Goal: Task Accomplishment & Management: Manage account settings

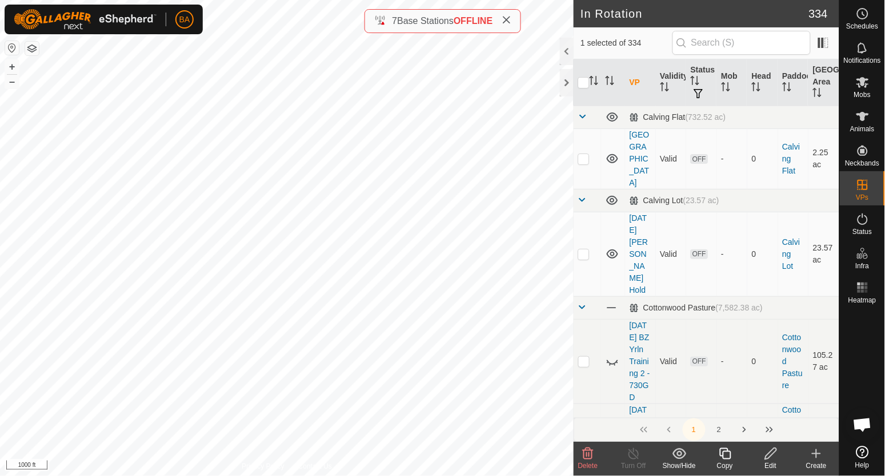
checkbox input "false"
checkbox input "true"
checkbox input "false"
checkbox input "true"
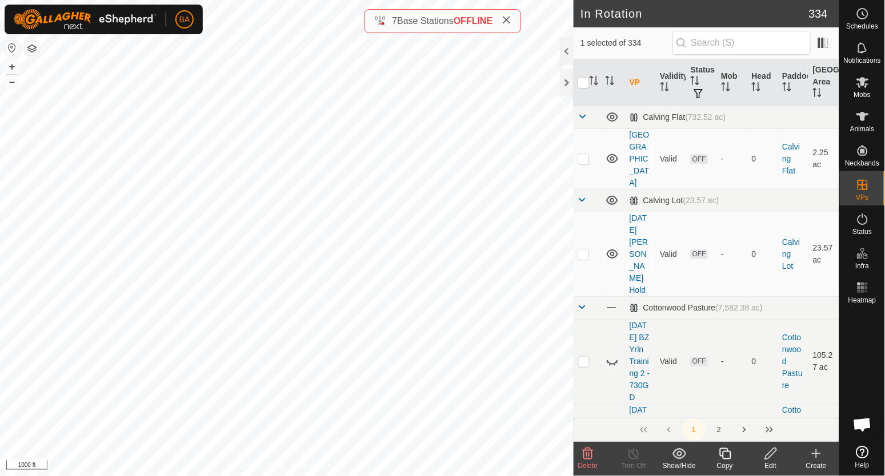
checkbox input "false"
click at [597, 82] on icon "Activate to sort" at bounding box center [593, 80] width 9 height 9
click at [593, 83] on icon "Activate to sort" at bounding box center [593, 80] width 9 height 9
checkbox input "true"
checkbox input "false"
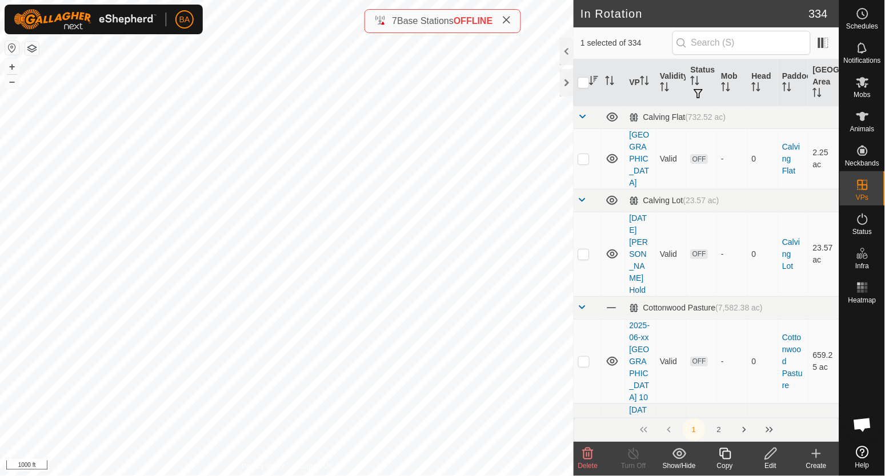
click at [593, 83] on icon "Activate to sort" at bounding box center [594, 80] width 9 height 9
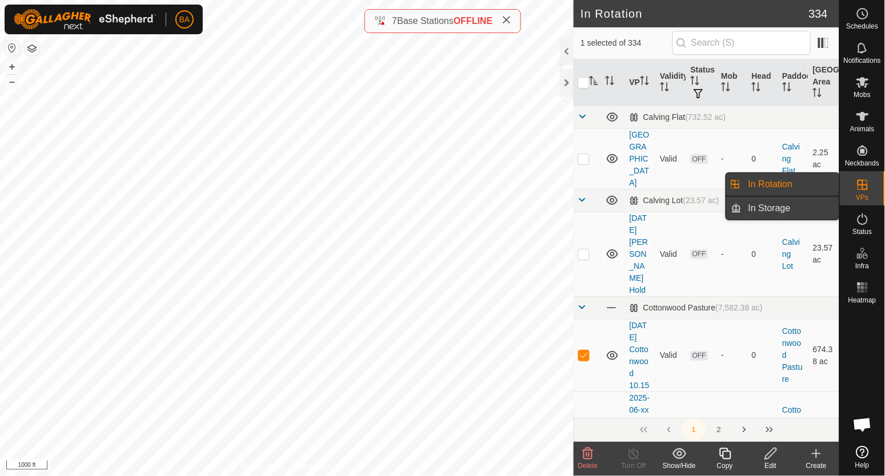
click at [793, 206] on link "In Storage" at bounding box center [790, 208] width 98 height 23
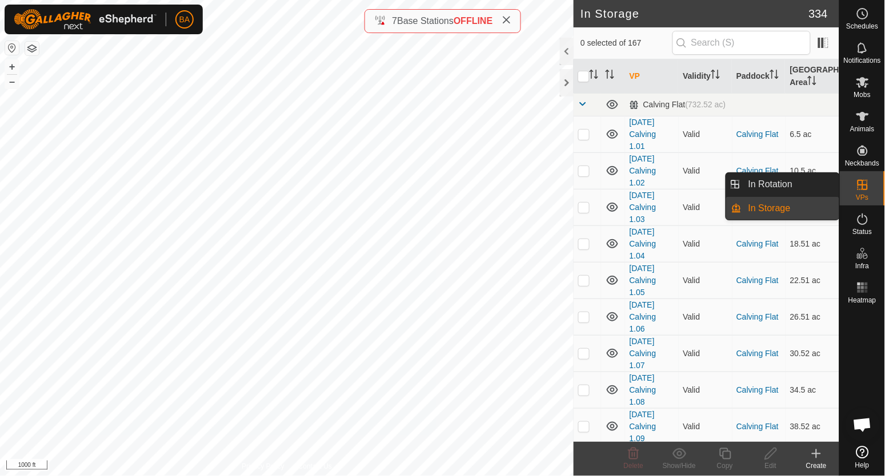
click at [789, 210] on link "In Storage" at bounding box center [790, 208] width 98 height 23
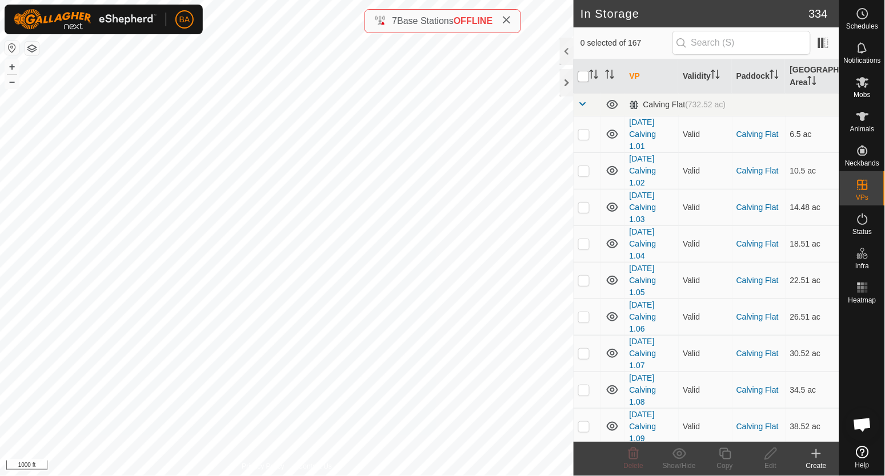
click at [582, 78] on input "checkbox" at bounding box center [583, 76] width 11 height 11
checkbox input "true"
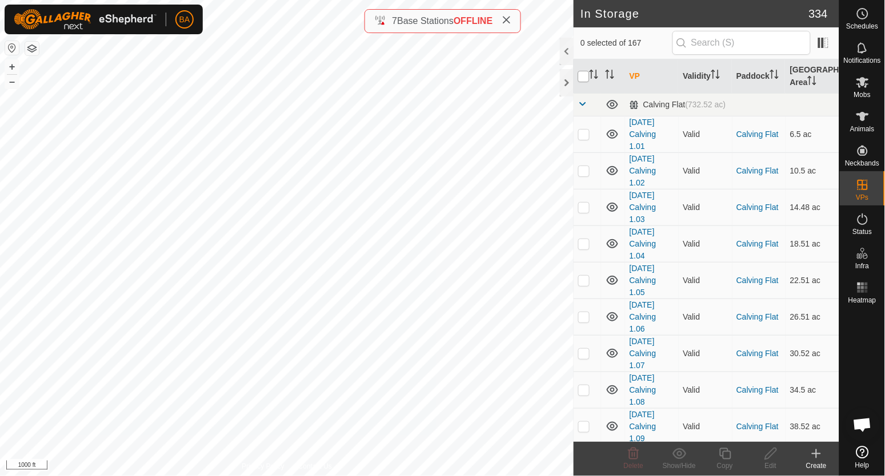
checkbox input "true"
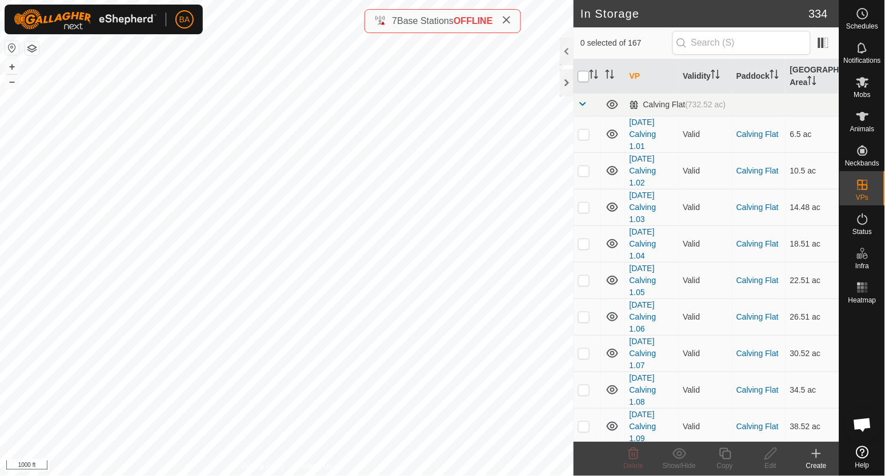
checkbox input "true"
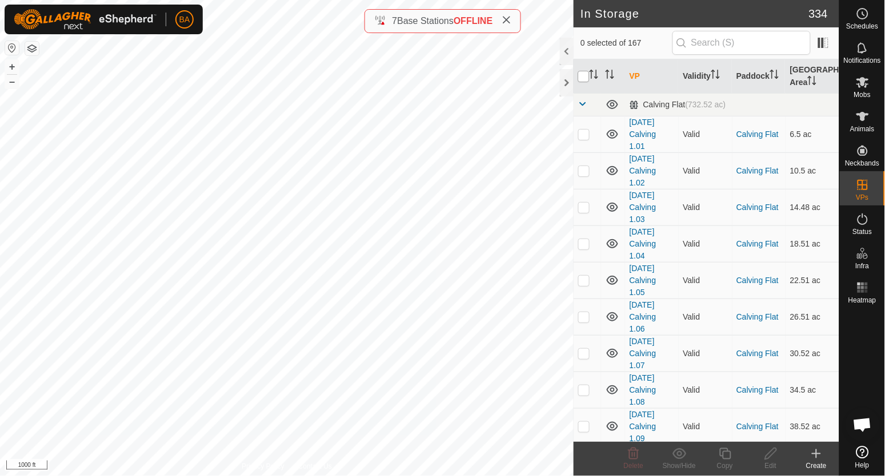
checkbox input "true"
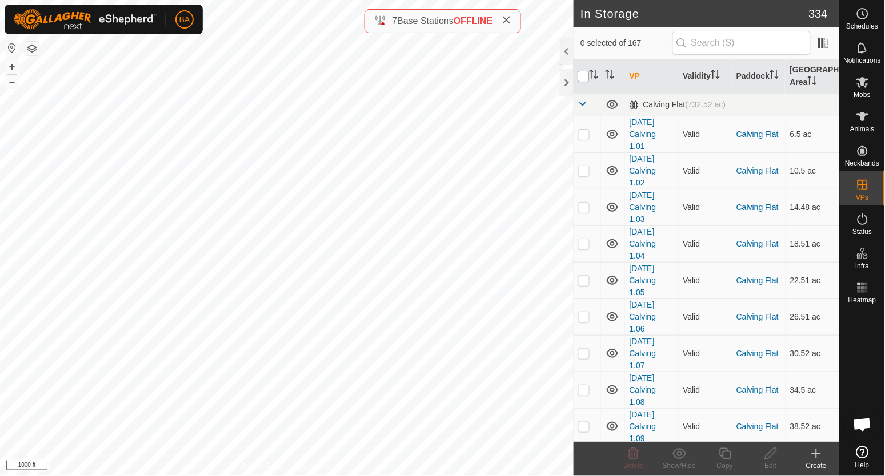
checkbox input "true"
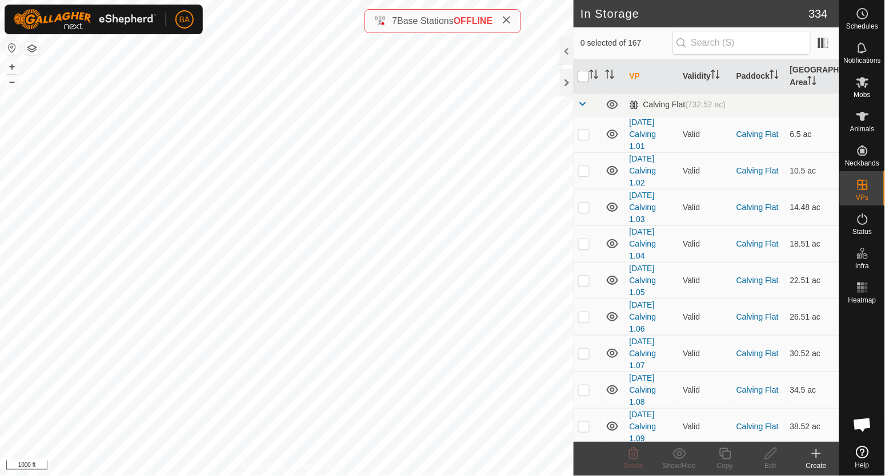
checkbox input "true"
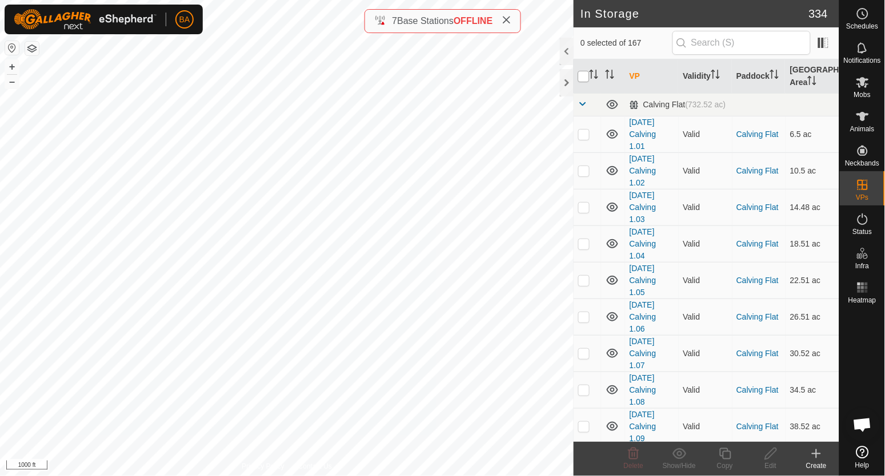
checkbox input "true"
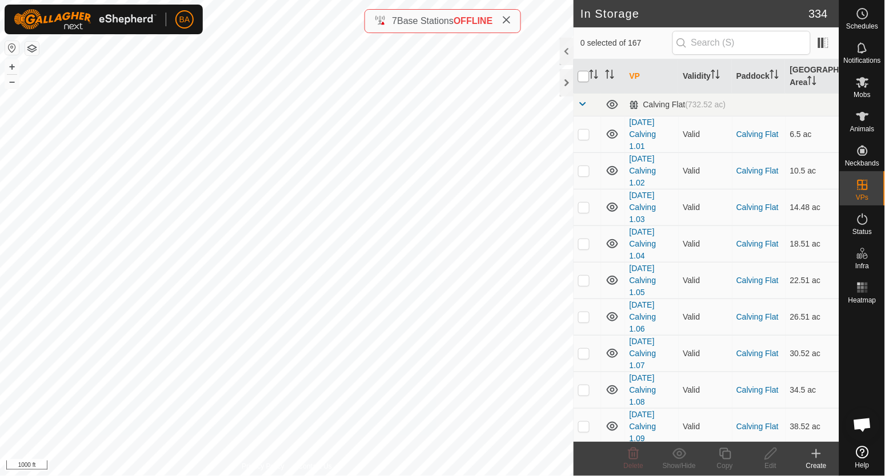
checkbox input "true"
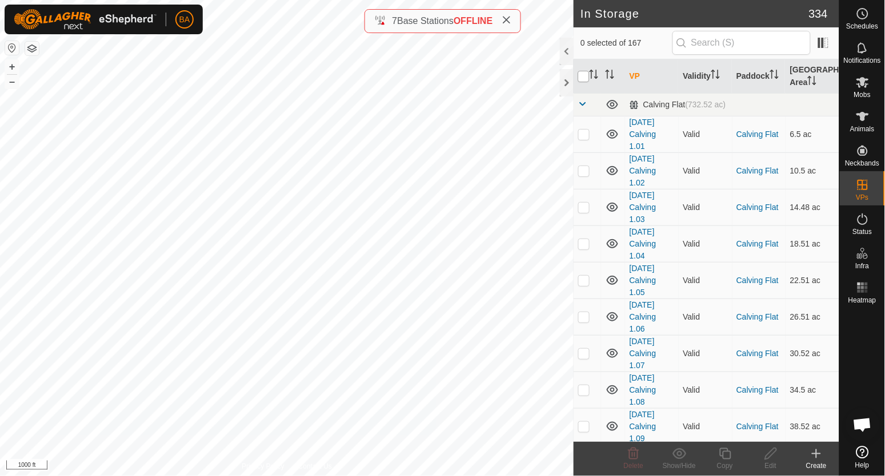
checkbox input "true"
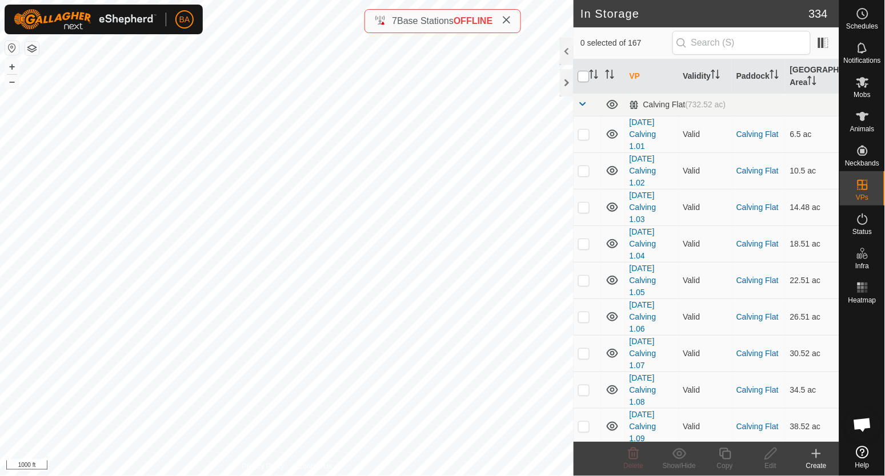
checkbox input "true"
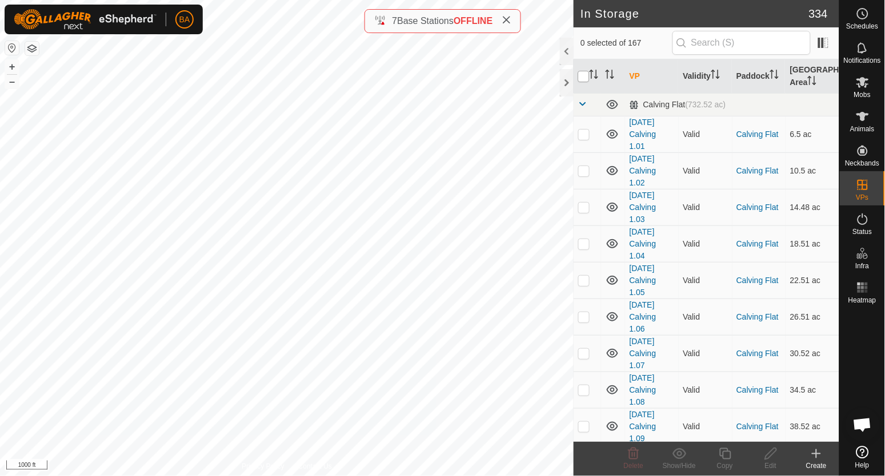
checkbox input "true"
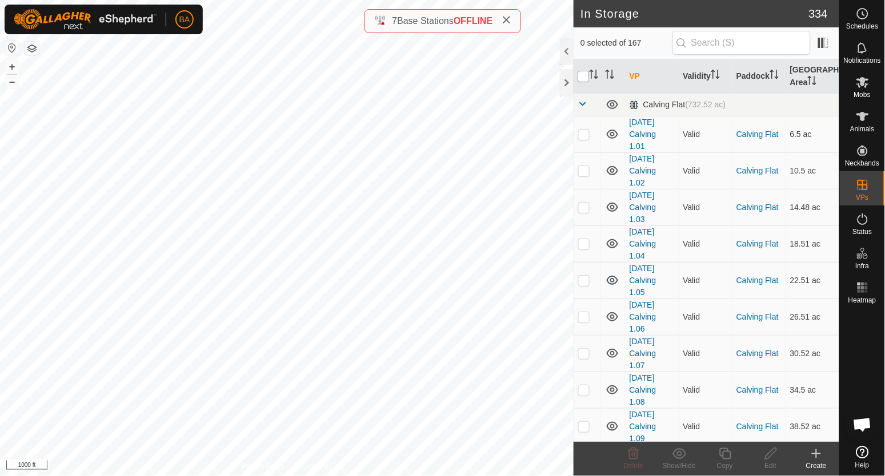
checkbox input "true"
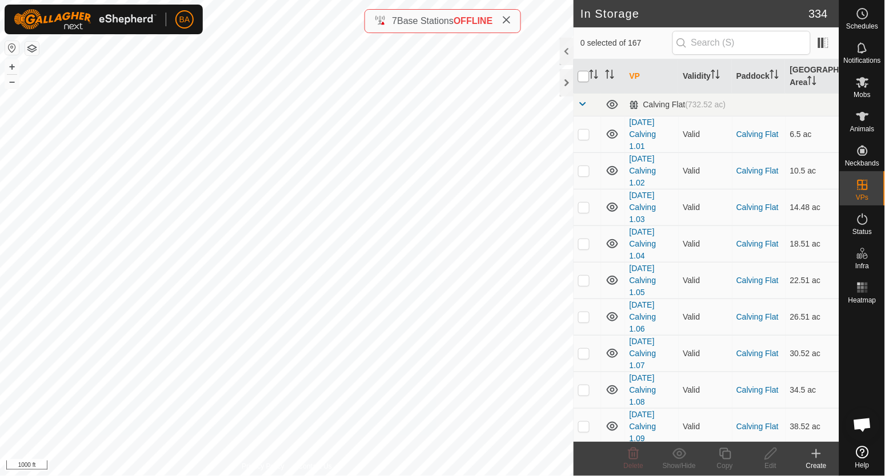
checkbox input "true"
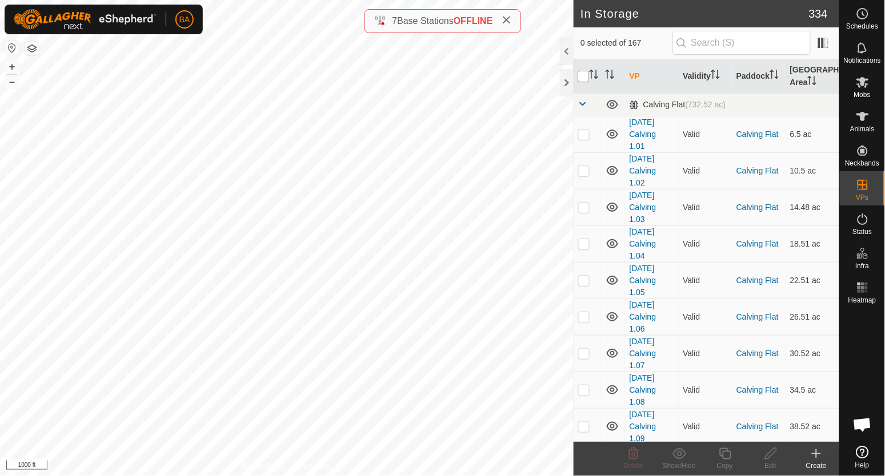
checkbox input "true"
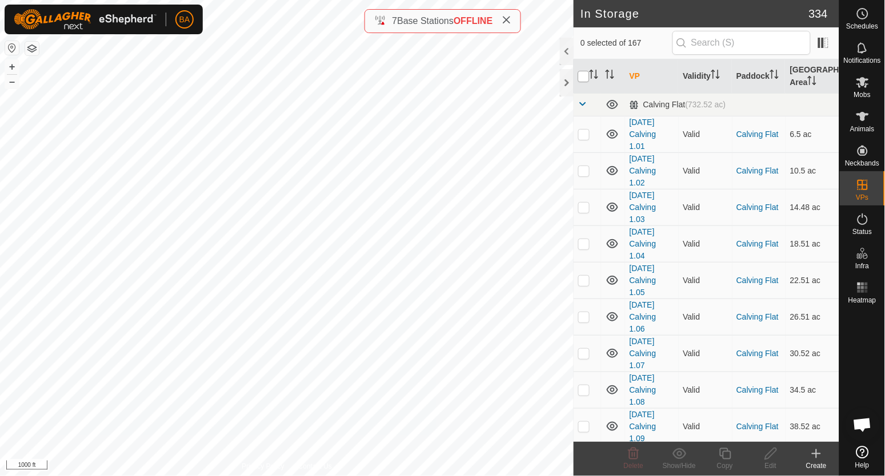
checkbox input "true"
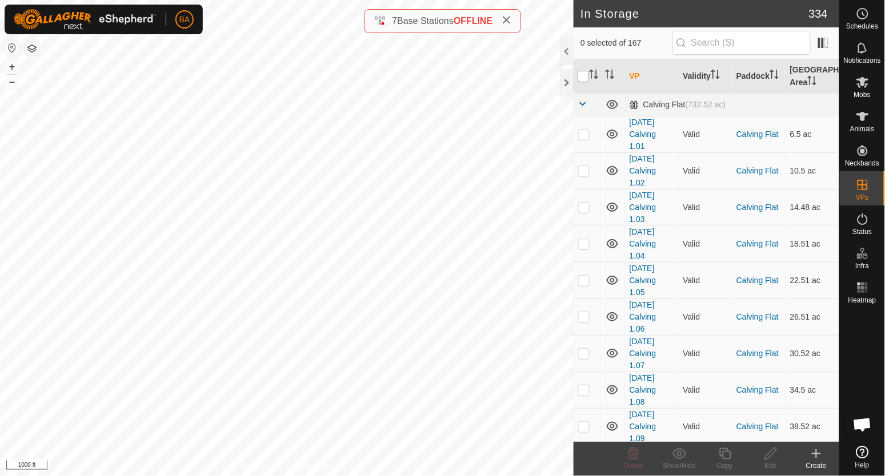
checkbox input "true"
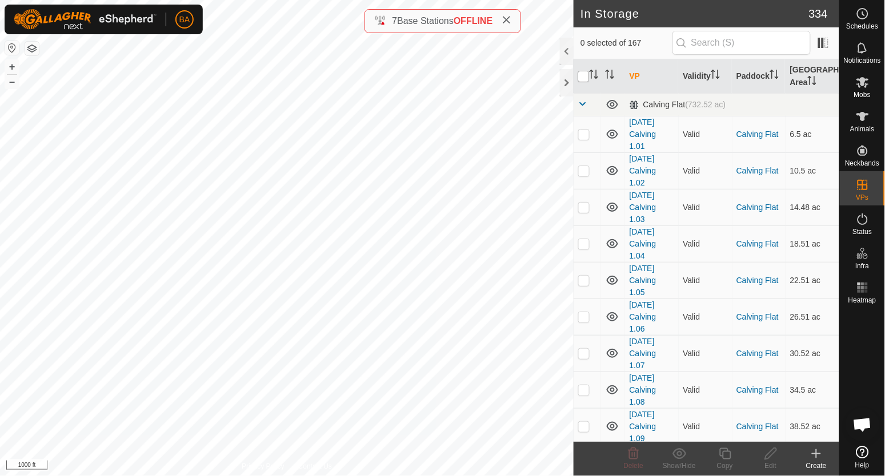
checkbox input "true"
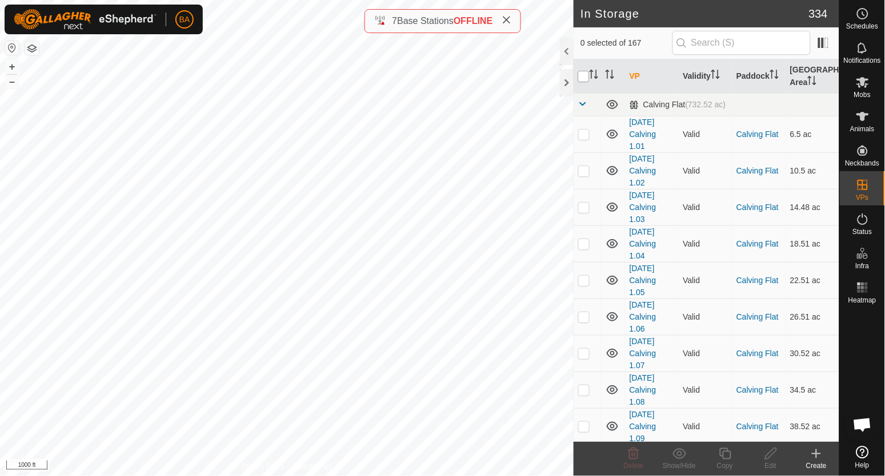
checkbox input "true"
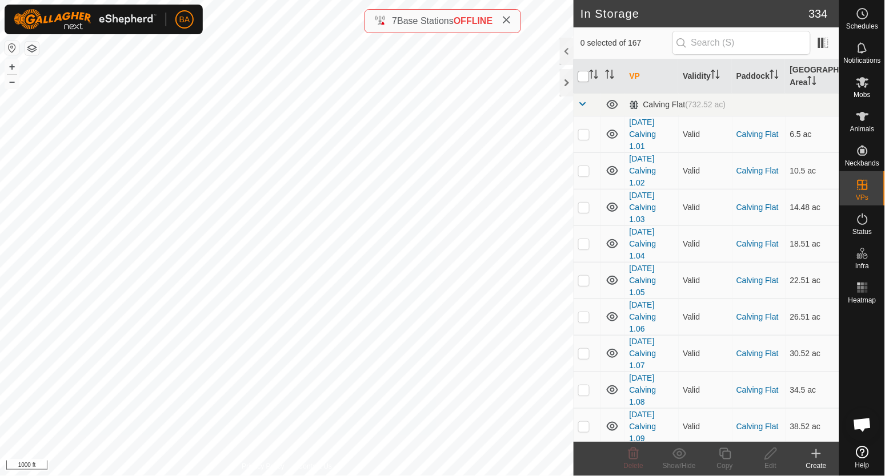
checkbox input "true"
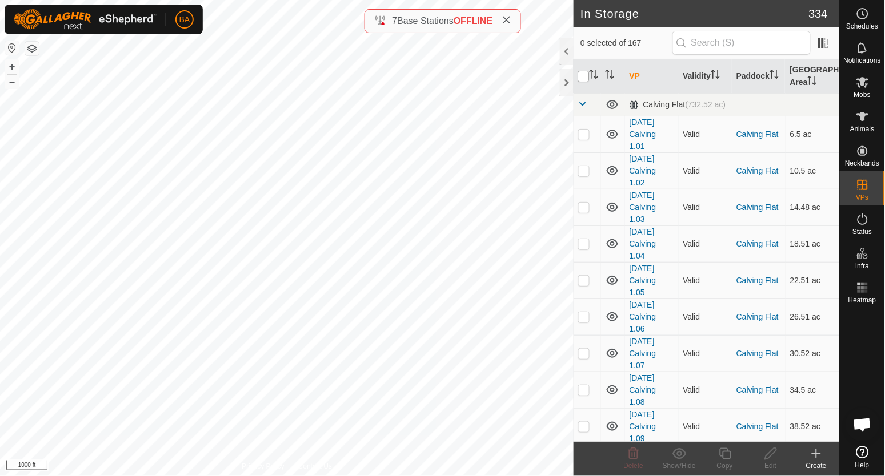
checkbox input "true"
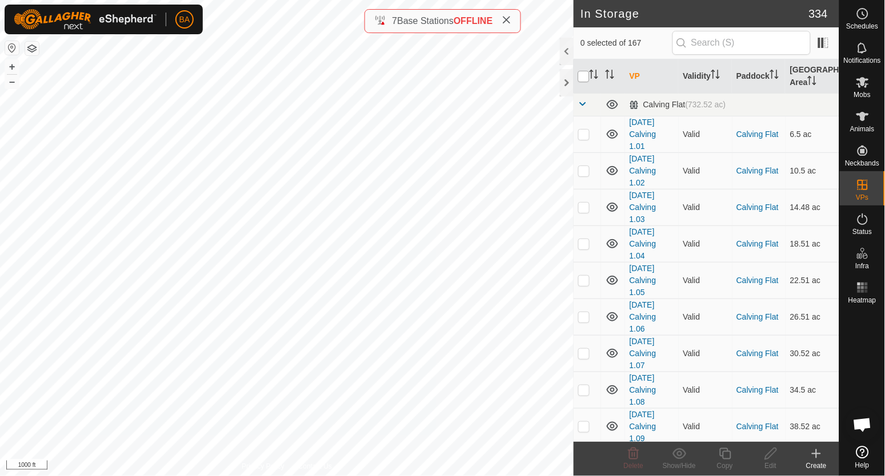
checkbox input "true"
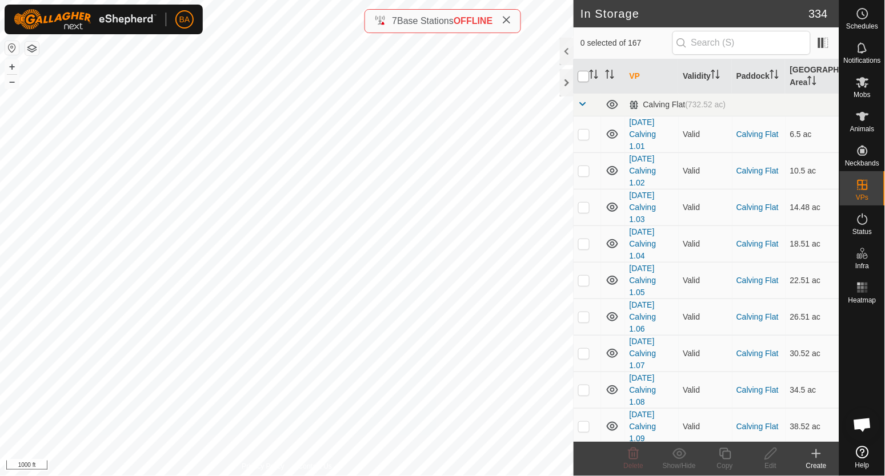
checkbox input "true"
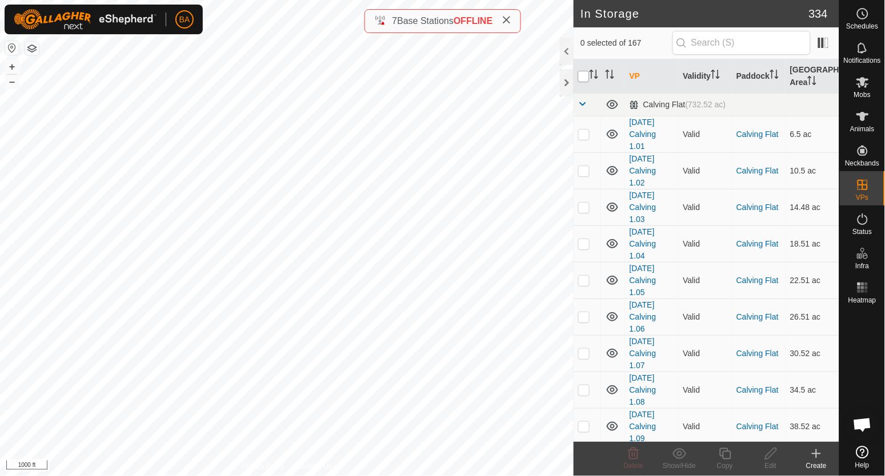
checkbox input "true"
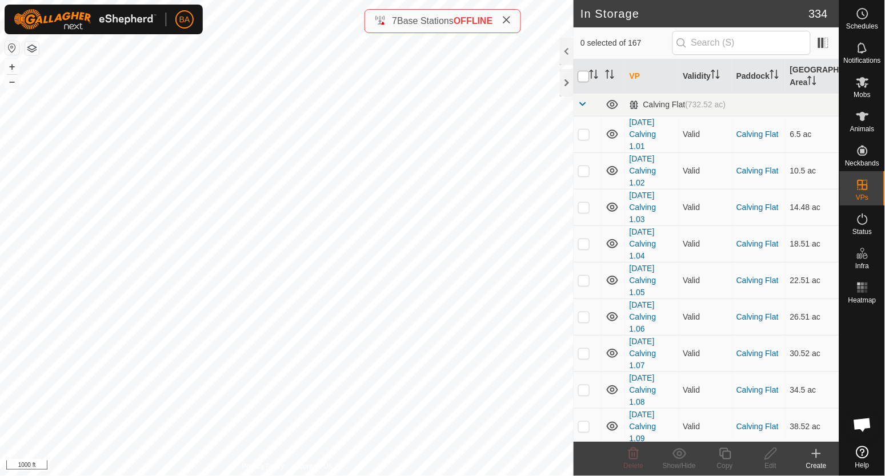
checkbox input "true"
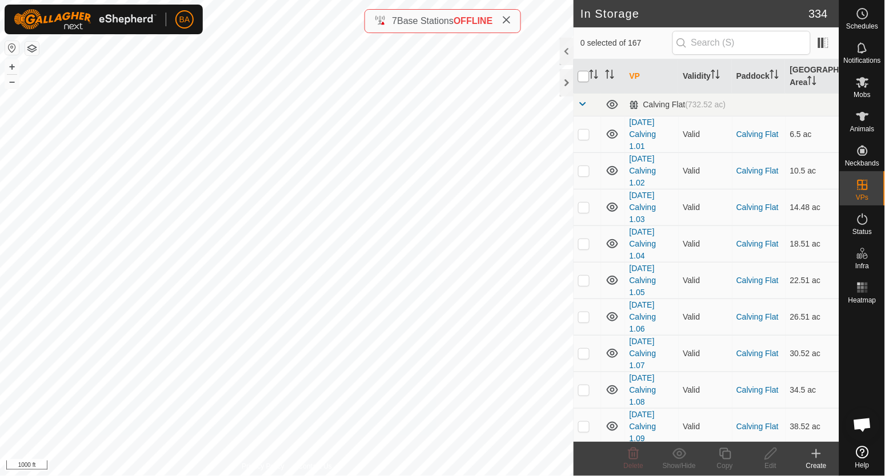
checkbox input "true"
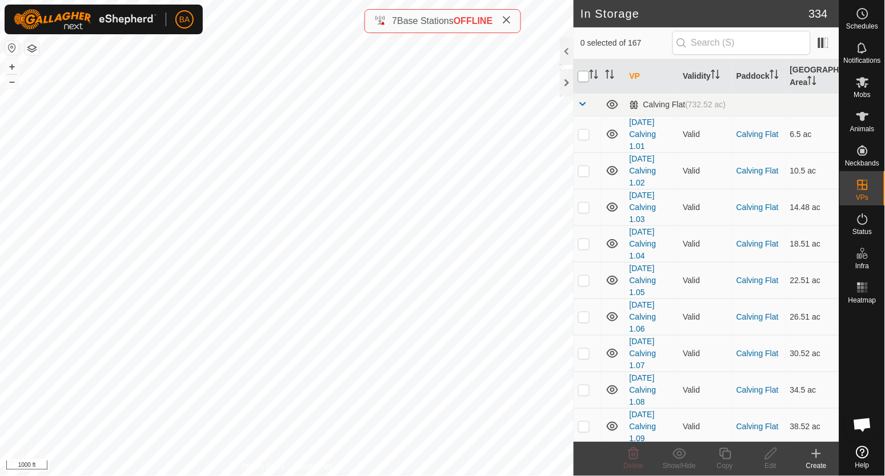
checkbox input "true"
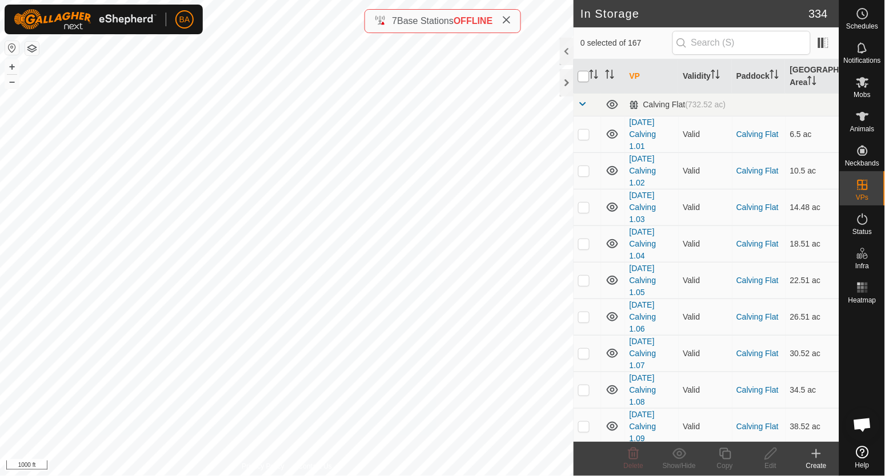
checkbox input "true"
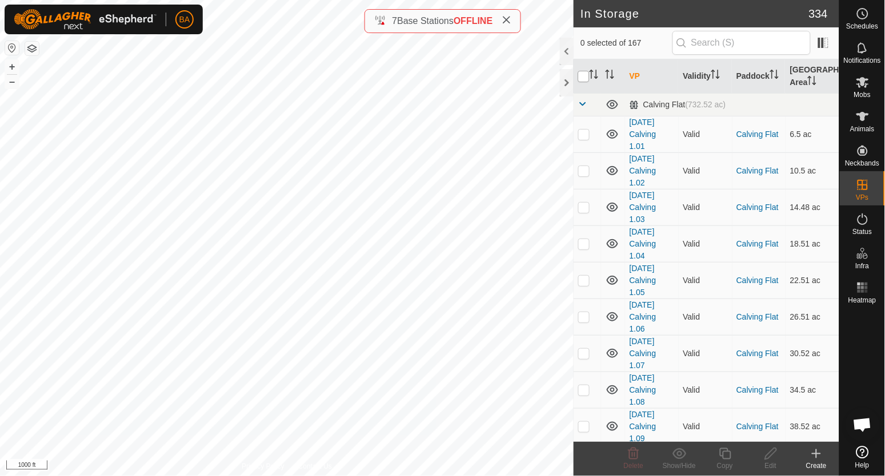
checkbox input "true"
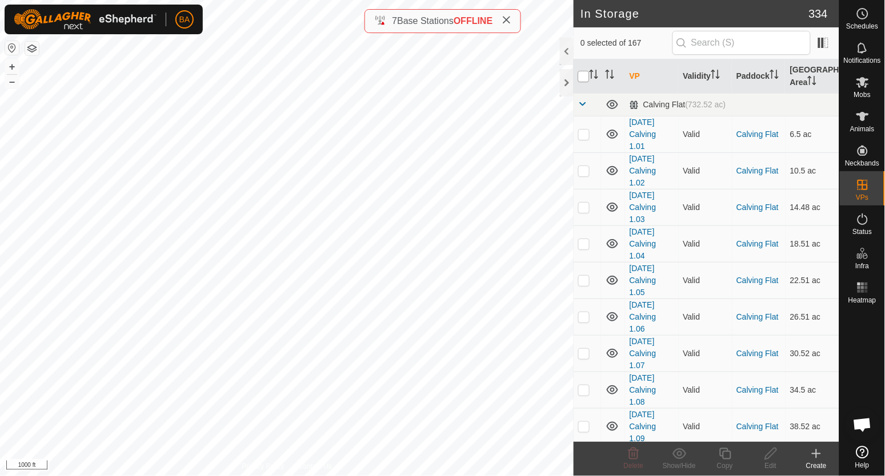
checkbox input "true"
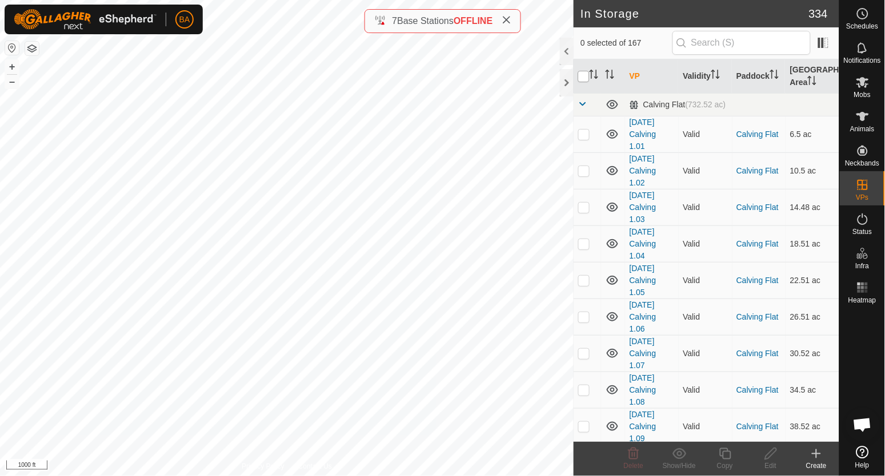
checkbox input "true"
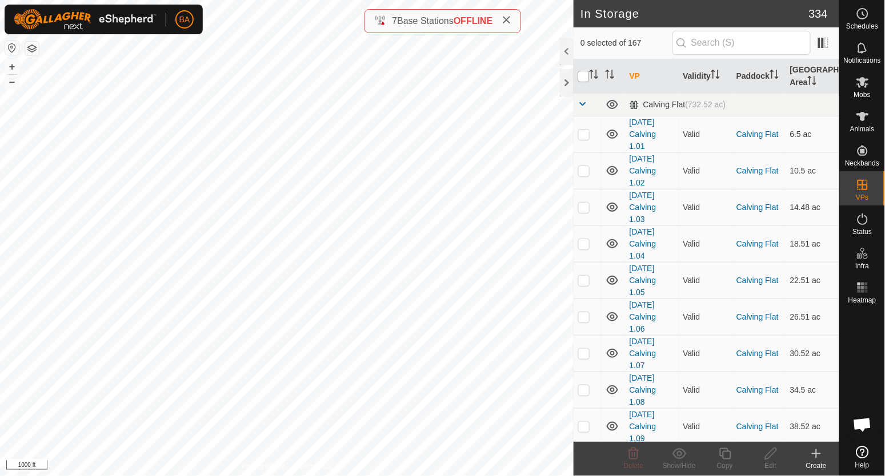
checkbox input "true"
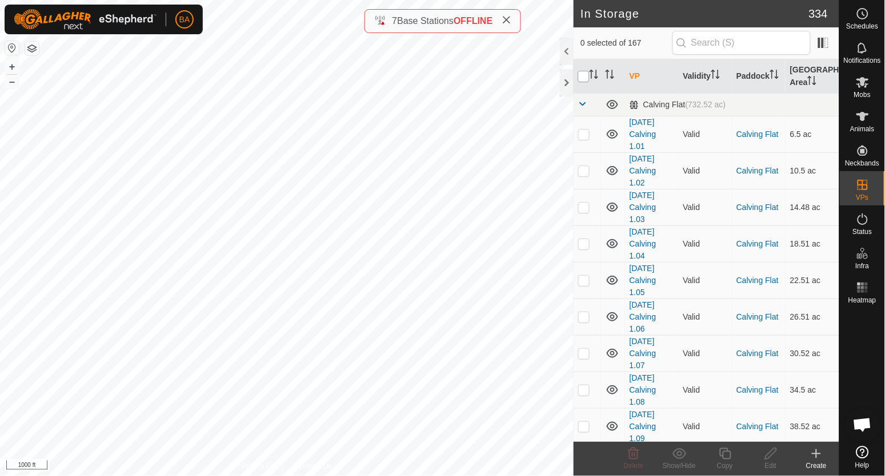
checkbox input "true"
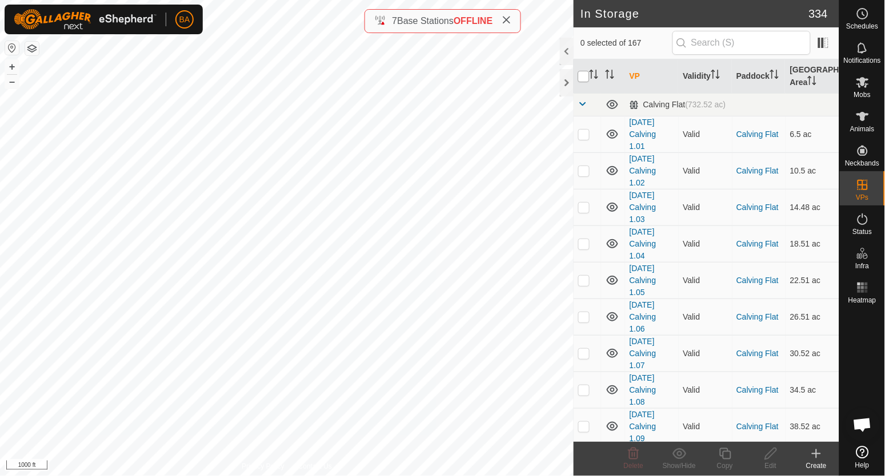
checkbox input "true"
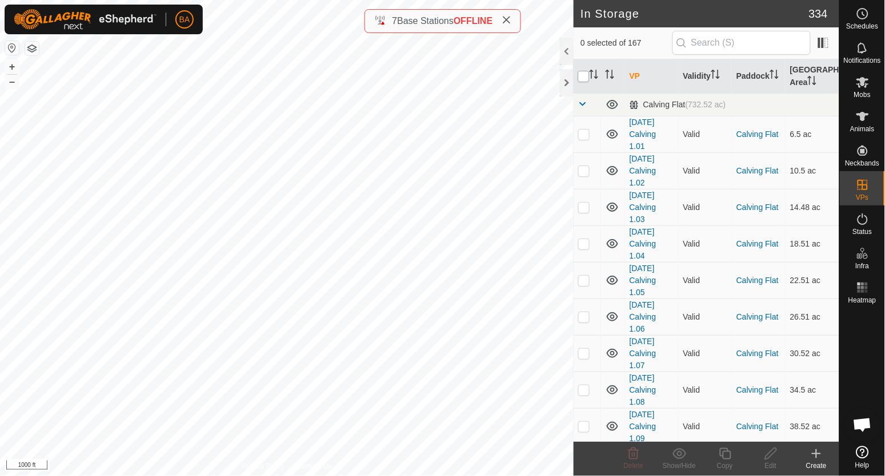
checkbox input "true"
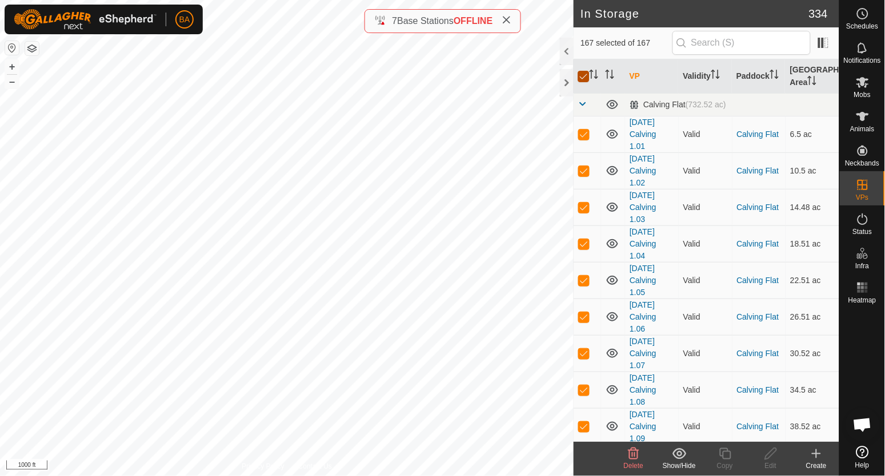
click at [582, 78] on input "checkbox" at bounding box center [583, 76] width 11 height 11
checkbox input "false"
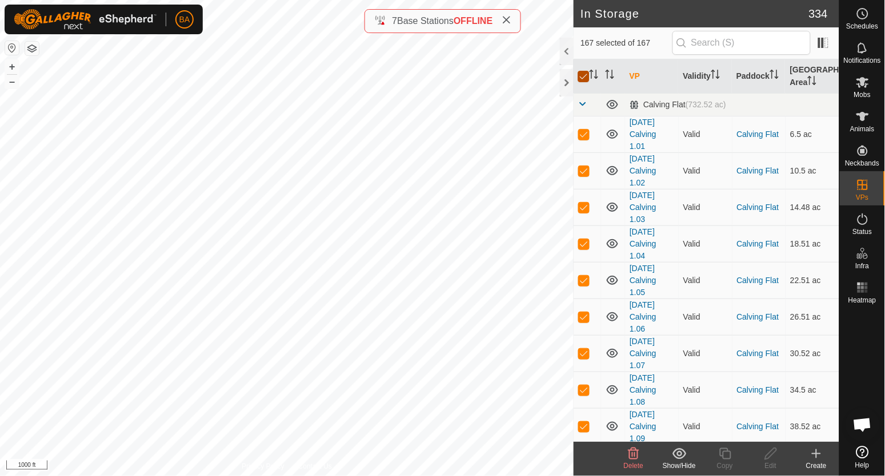
checkbox input "false"
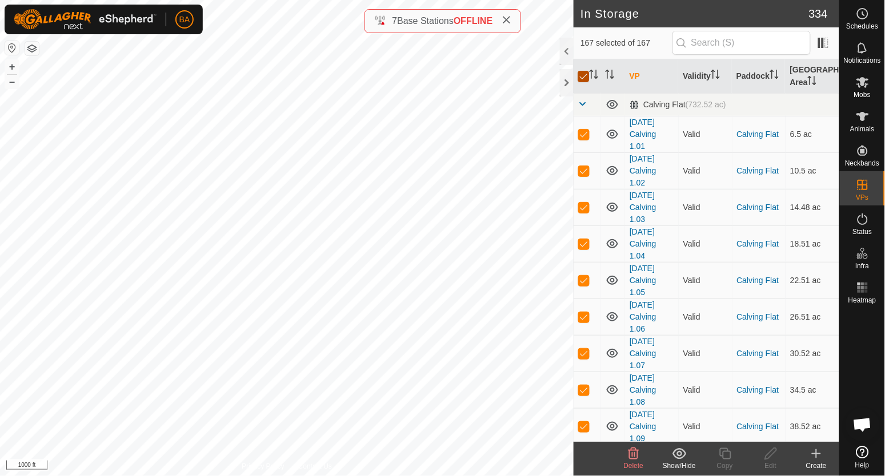
checkbox input "false"
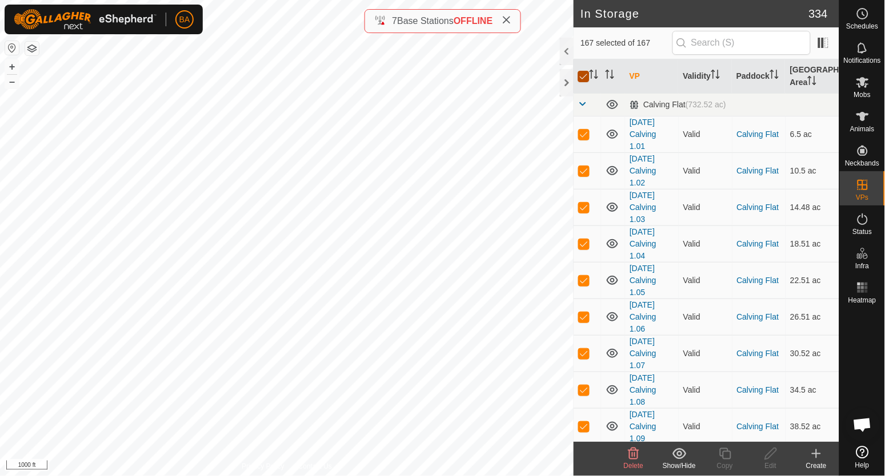
checkbox input "false"
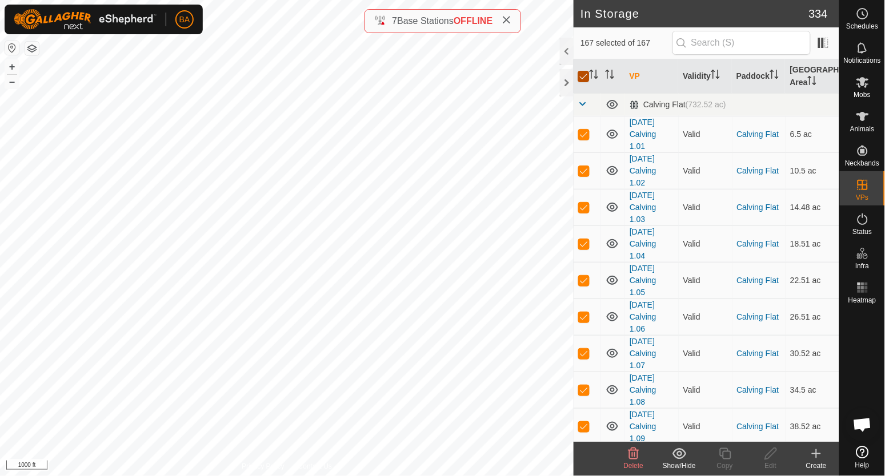
checkbox input "false"
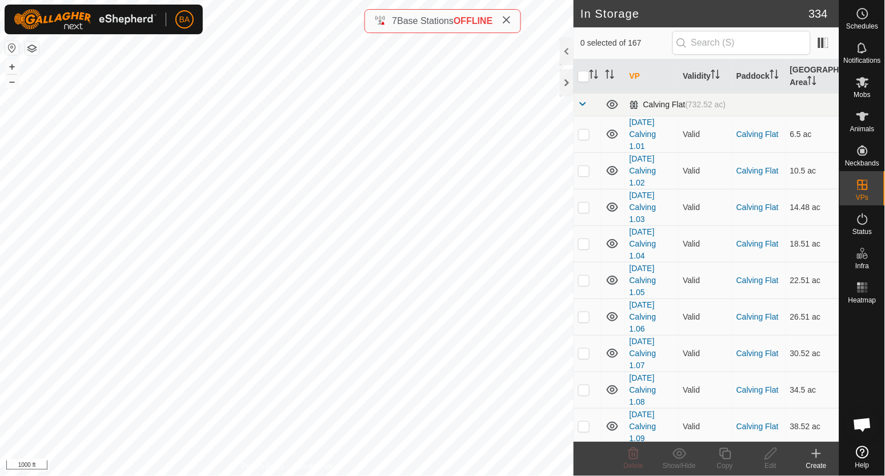
click at [585, 102] on span at bounding box center [582, 103] width 9 height 9
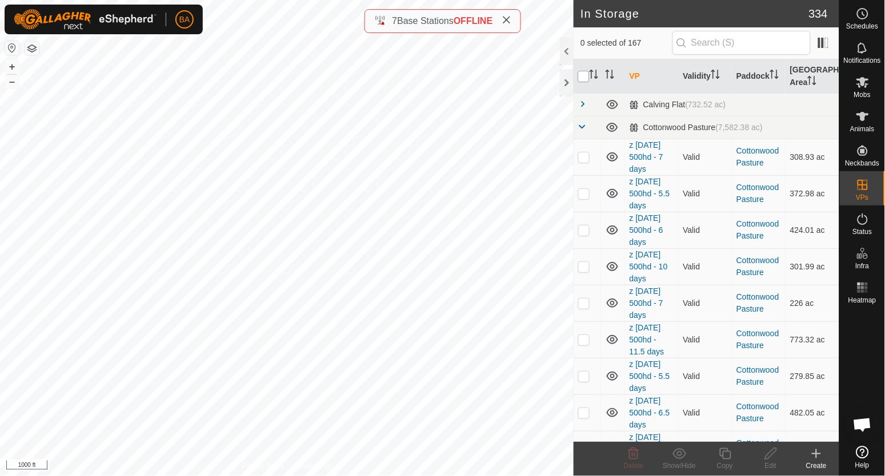
click at [582, 77] on input "checkbox" at bounding box center [583, 76] width 11 height 11
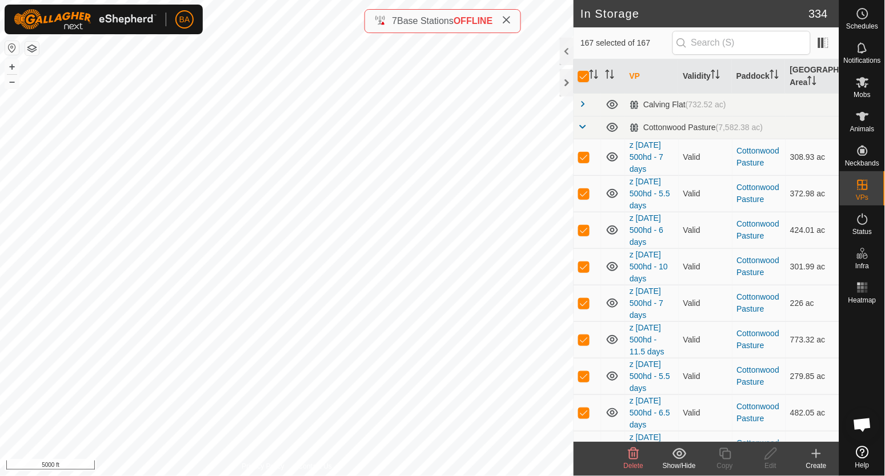
click at [671, 455] on show-hide-svg-icon at bounding box center [679, 454] width 46 height 14
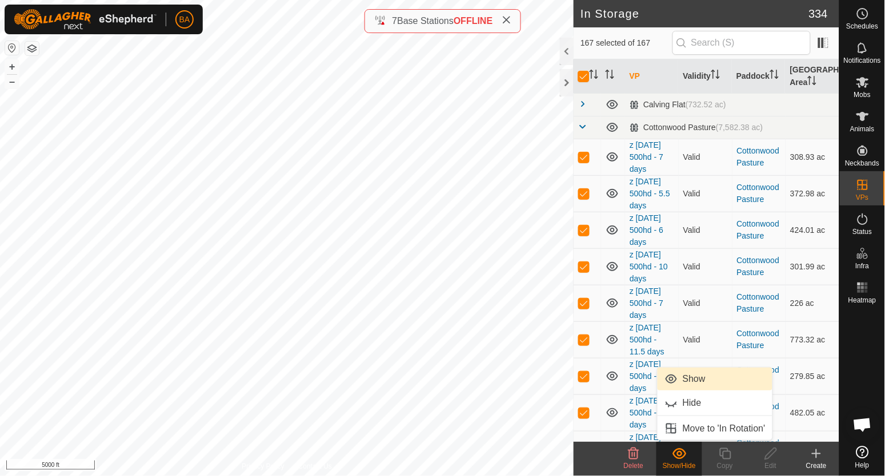
click at [681, 381] on link "Show" at bounding box center [714, 379] width 115 height 23
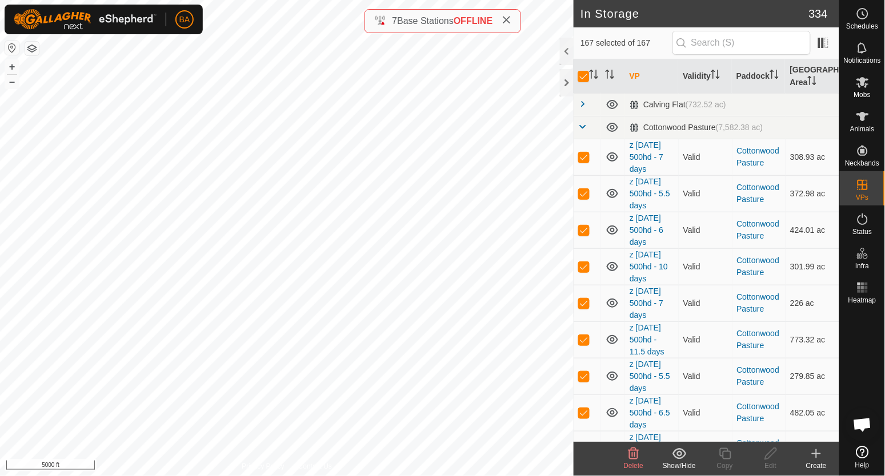
click at [675, 458] on icon at bounding box center [679, 454] width 14 height 14
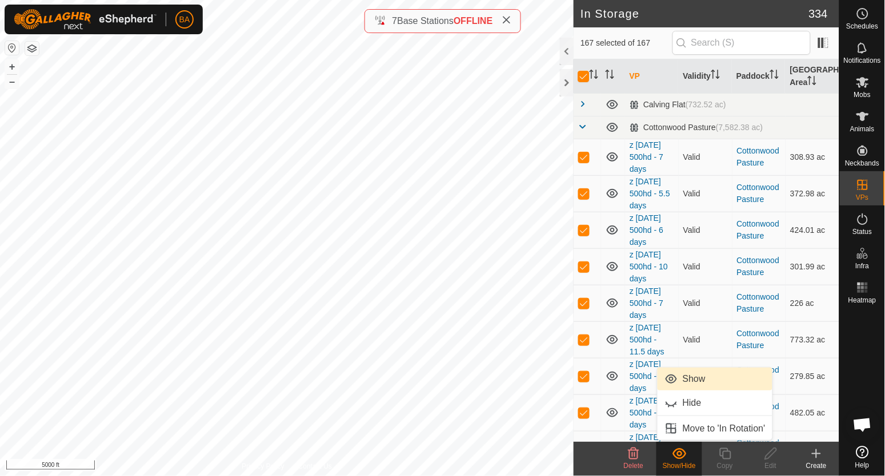
click at [597, 470] on footer "Delete Show/Hide Copy Edit Create" at bounding box center [707, 459] width 266 height 34
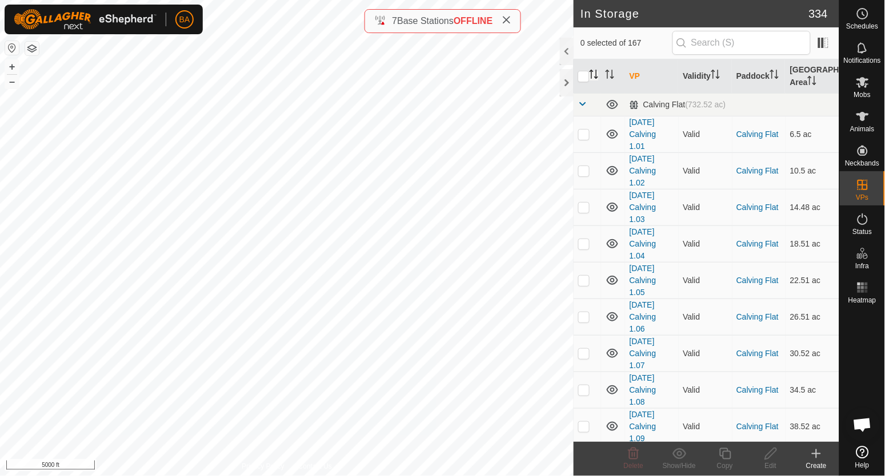
click at [595, 77] on icon "Activate to sort" at bounding box center [593, 74] width 9 height 9
click at [585, 105] on span at bounding box center [582, 103] width 9 height 9
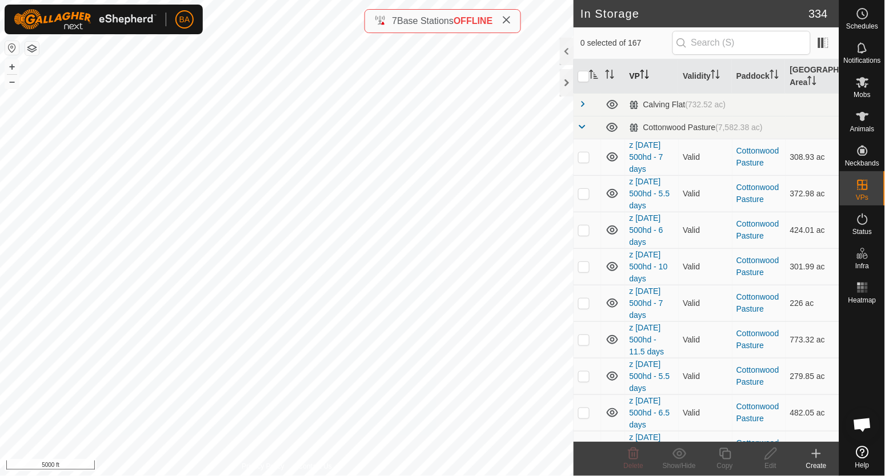
click at [639, 79] on th "VP" at bounding box center [652, 76] width 54 height 34
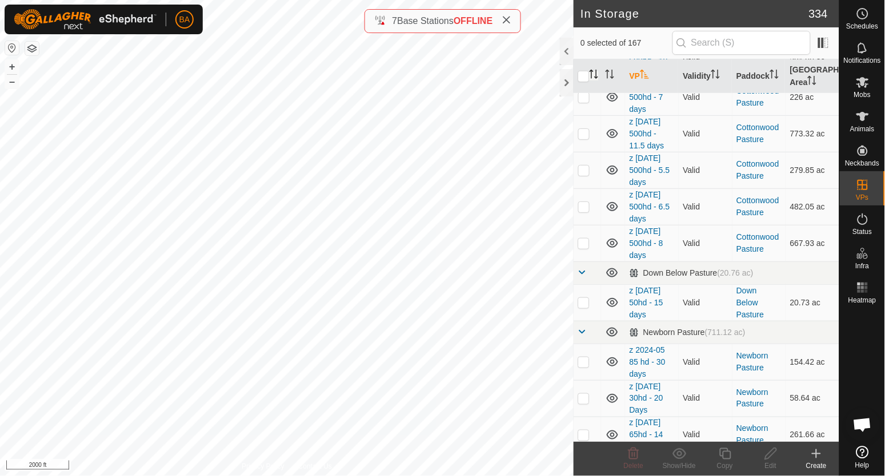
scroll to position [214, 0]
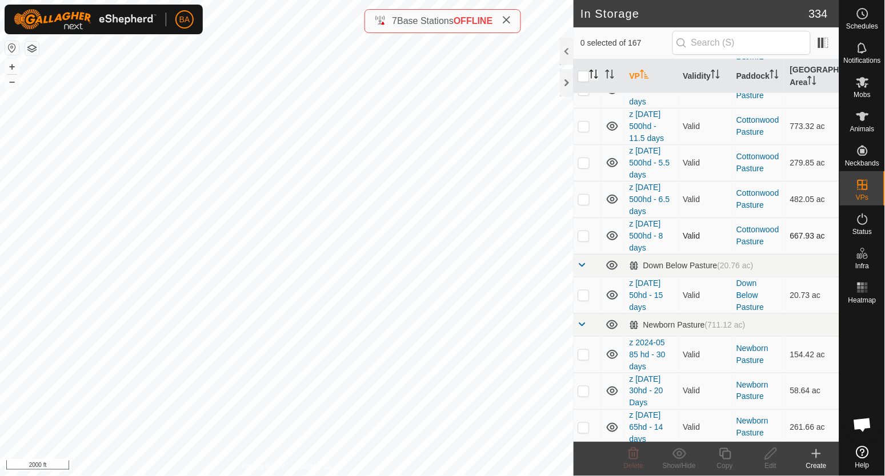
click at [581, 235] on p-checkbox at bounding box center [583, 235] width 11 height 9
checkbox input "true"
click at [767, 459] on icon at bounding box center [771, 454] width 14 height 14
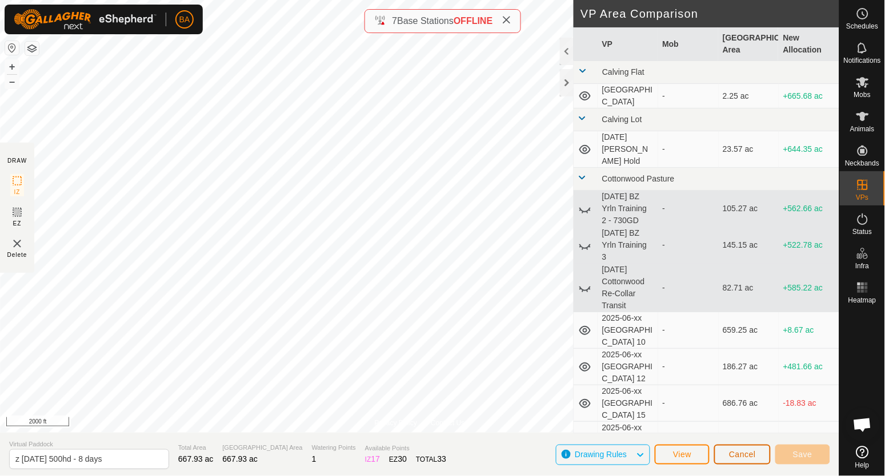
click at [736, 456] on span "Cancel" at bounding box center [742, 454] width 27 height 9
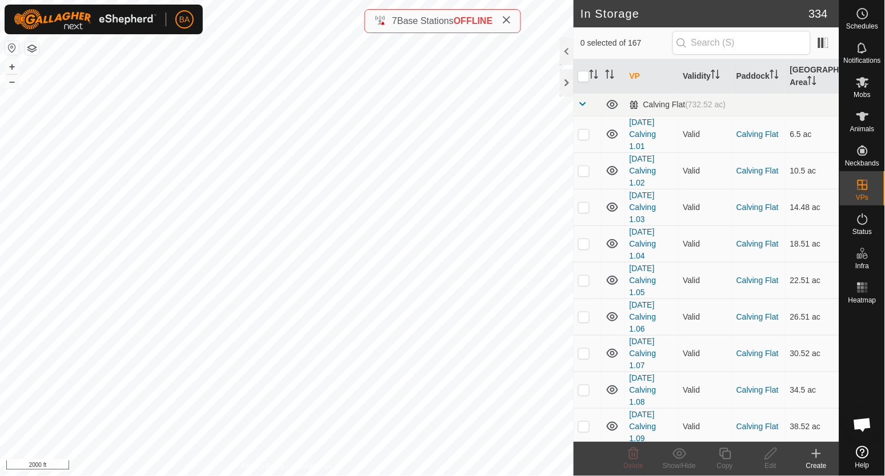
click at [635, 77] on th "VP" at bounding box center [652, 76] width 54 height 34
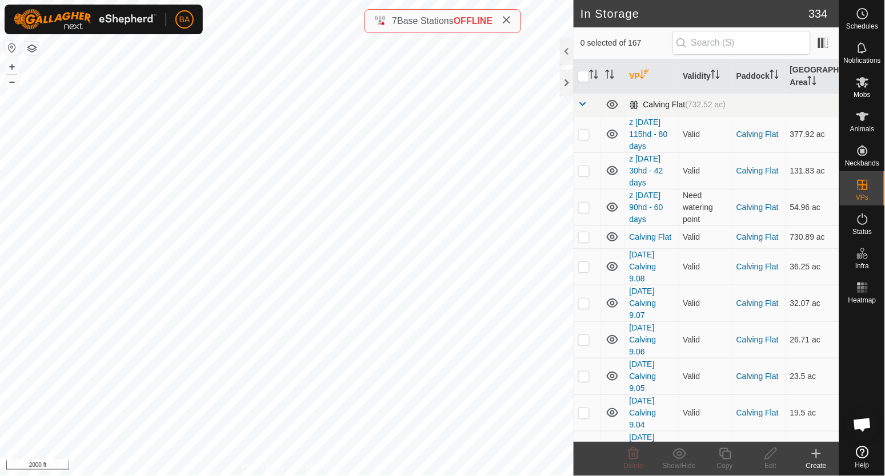
click at [585, 100] on span at bounding box center [582, 103] width 9 height 9
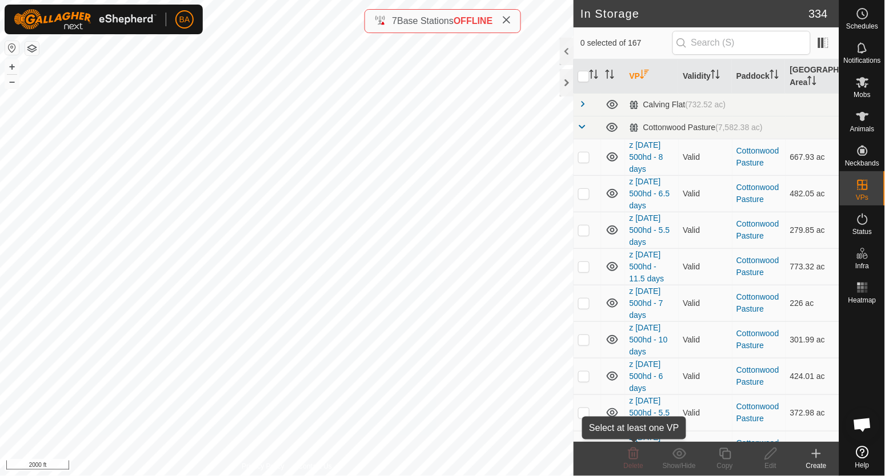
click at [615, 464] on div "Delete" at bounding box center [634, 466] width 46 height 10
drag, startPoint x: 661, startPoint y: 161, endPoint x: 647, endPoint y: 20, distance: 141.9
click at [647, 20] on h2 "In Storage" at bounding box center [694, 14] width 228 height 14
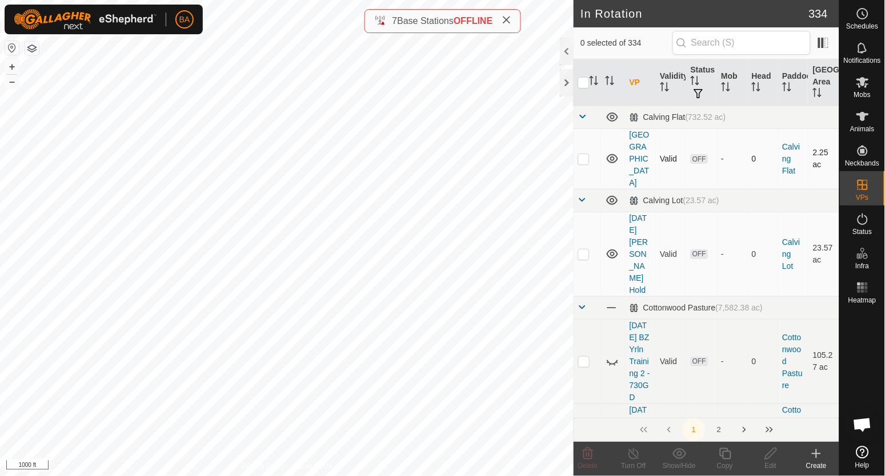
checkbox input "true"
checkbox input "false"
checkbox input "true"
checkbox input "false"
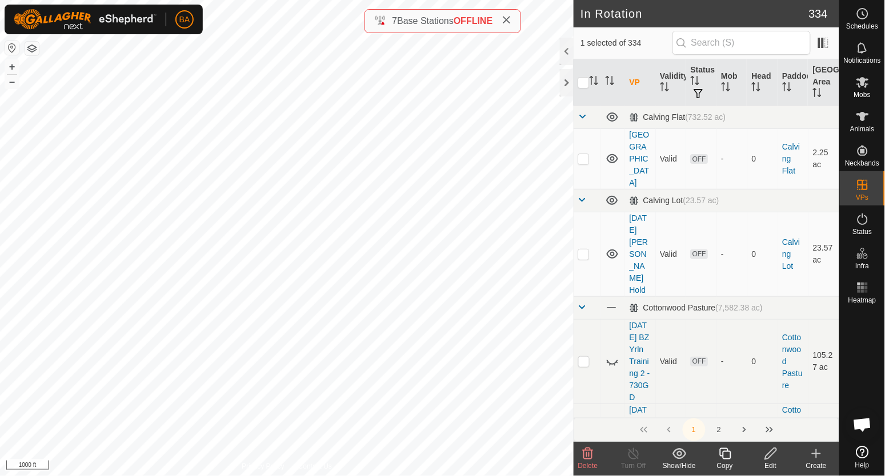
click at [639, 83] on th "VP" at bounding box center [640, 82] width 31 height 47
click at [633, 78] on th "VP" at bounding box center [640, 82] width 31 height 47
click at [585, 82] on input "checkbox" at bounding box center [583, 82] width 11 height 11
checkbox input "true"
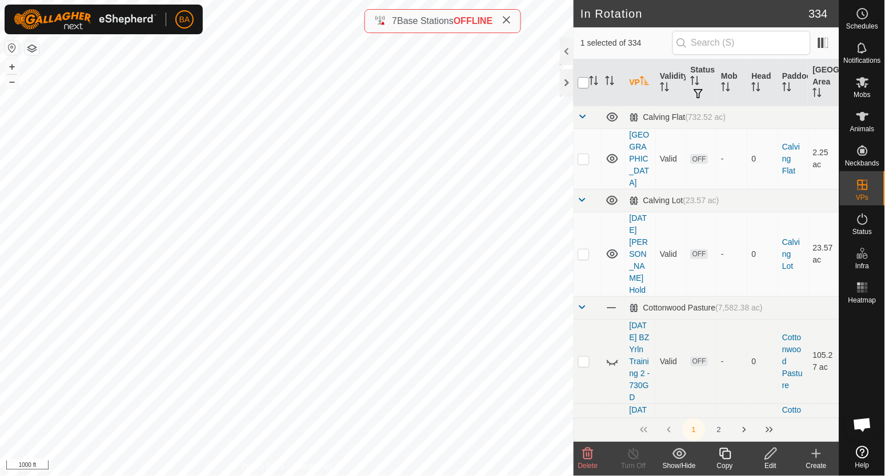
checkbox input "true"
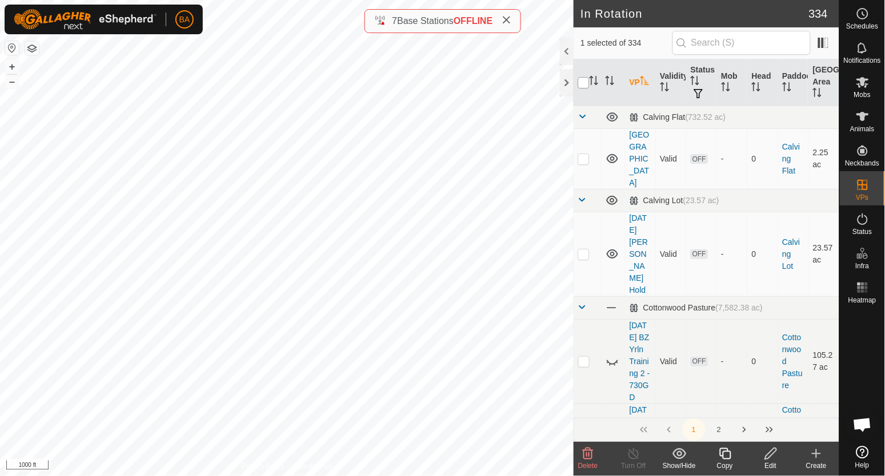
checkbox input "true"
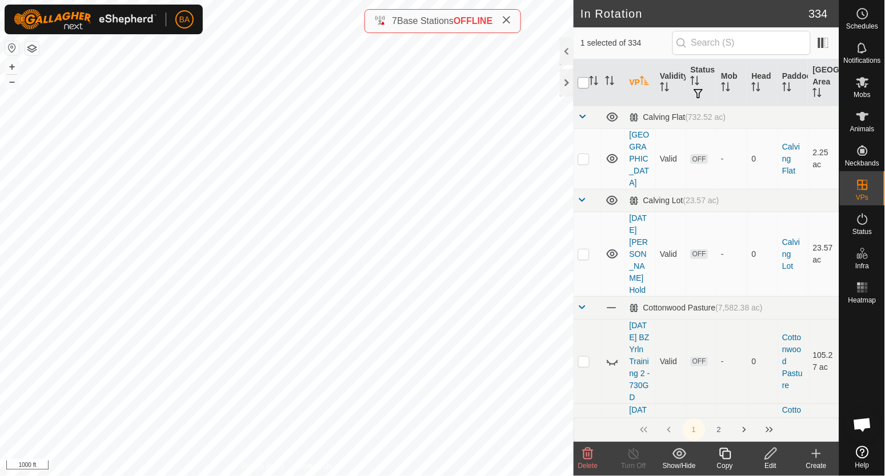
checkbox input "true"
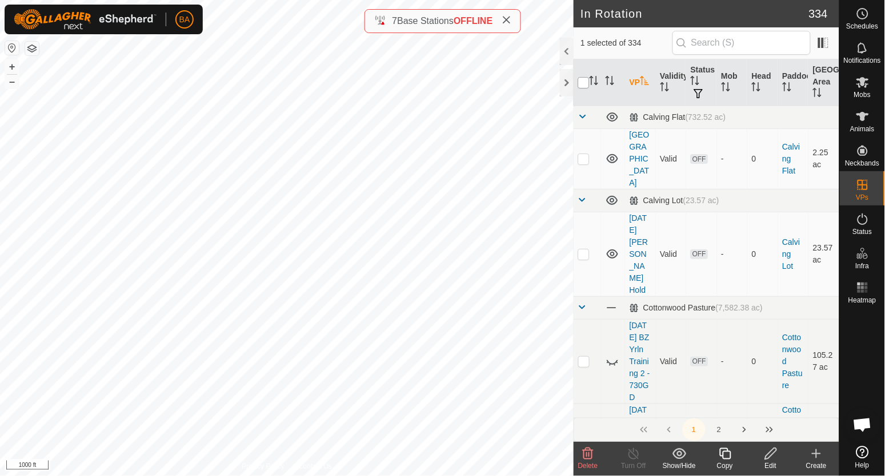
checkbox input "true"
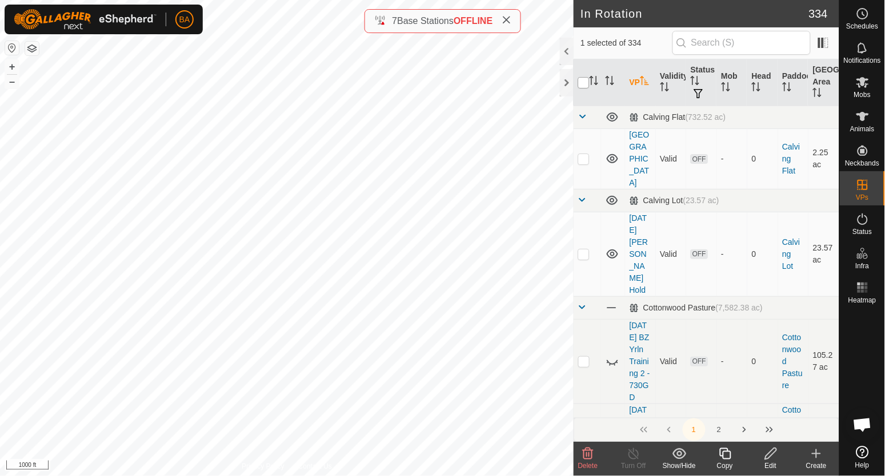
checkbox input "true"
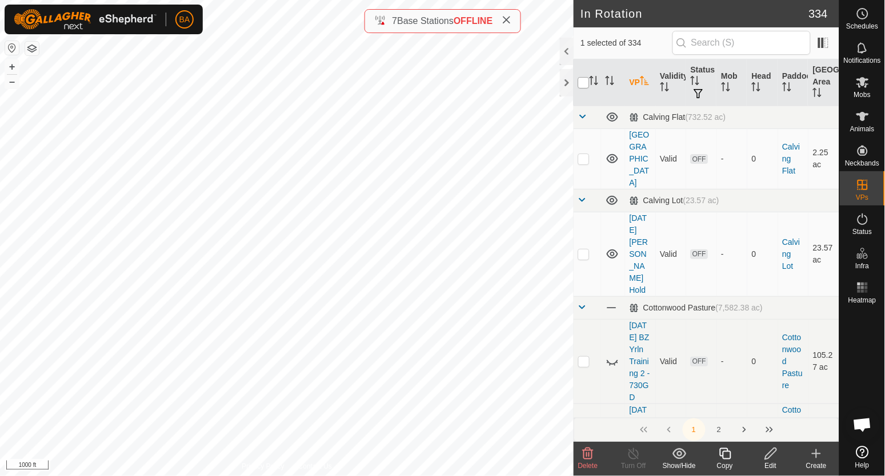
checkbox input "true"
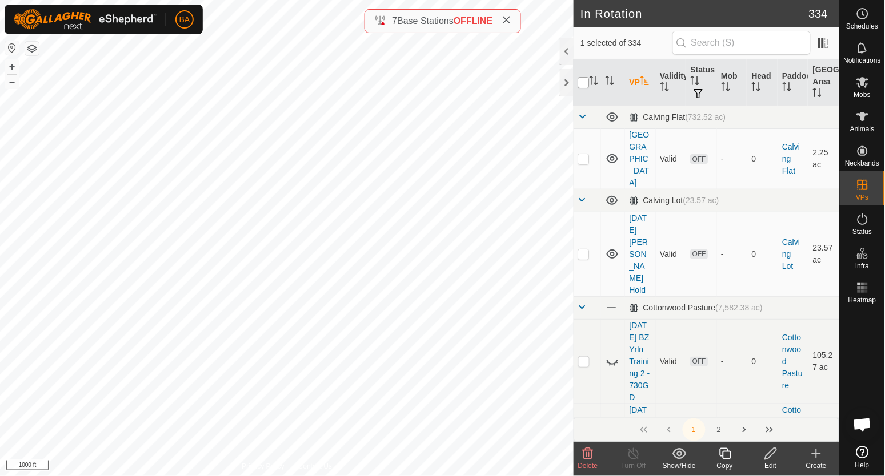
checkbox input "true"
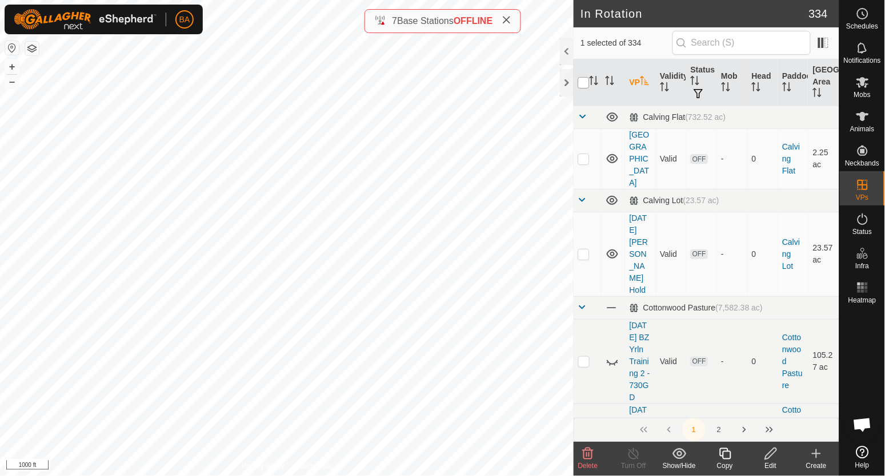
checkbox input "true"
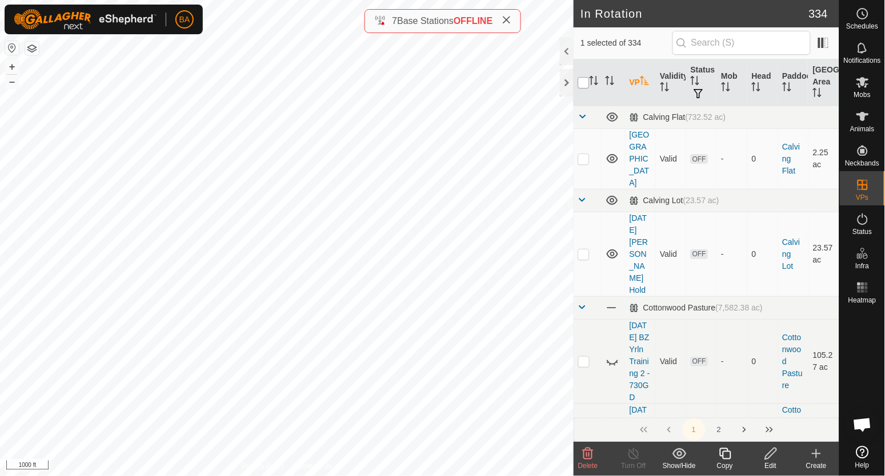
checkbox input "true"
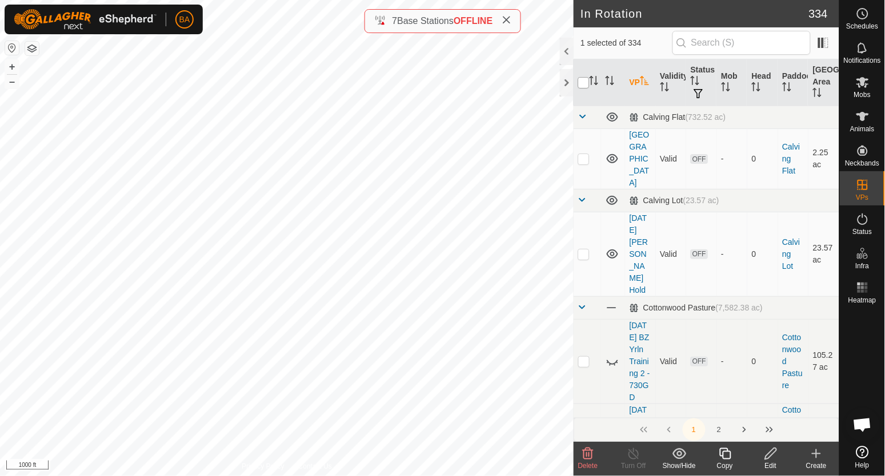
checkbox input "true"
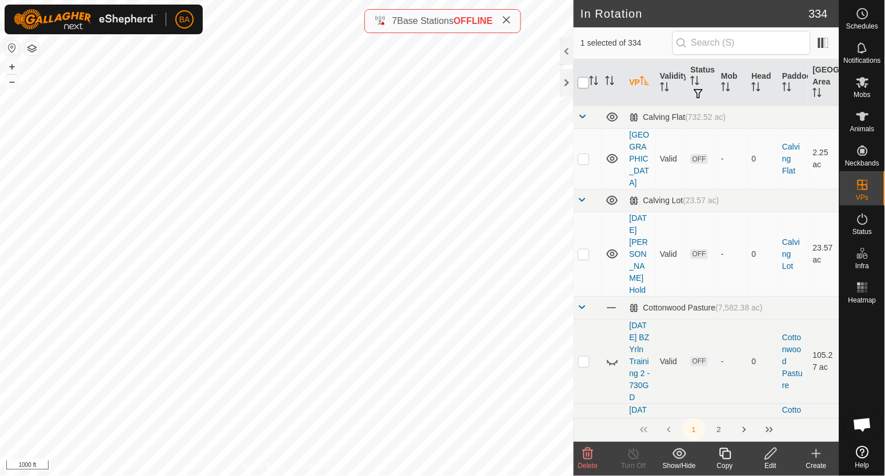
checkbox input "true"
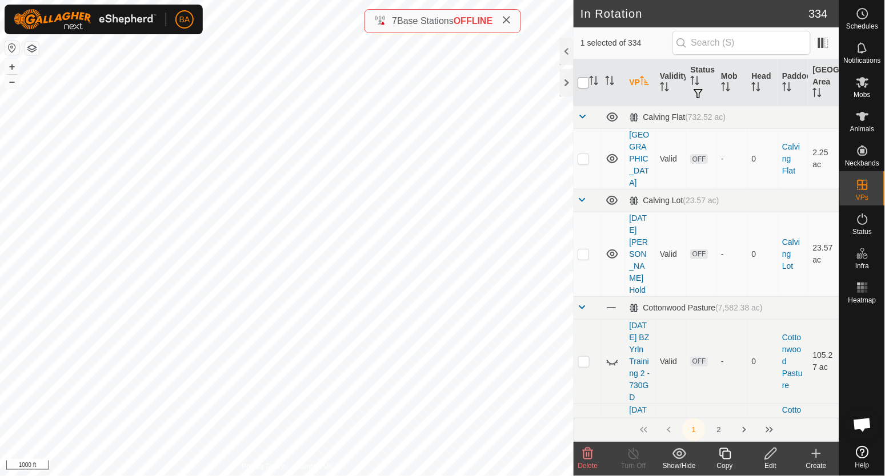
checkbox input "true"
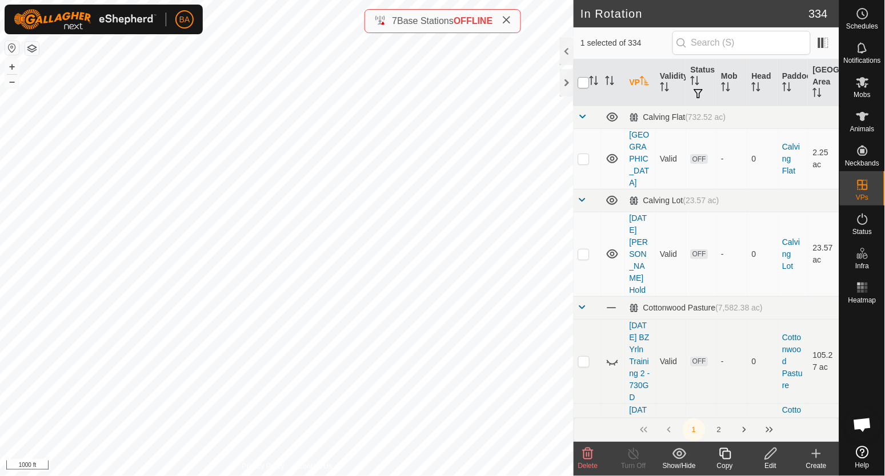
checkbox input "true"
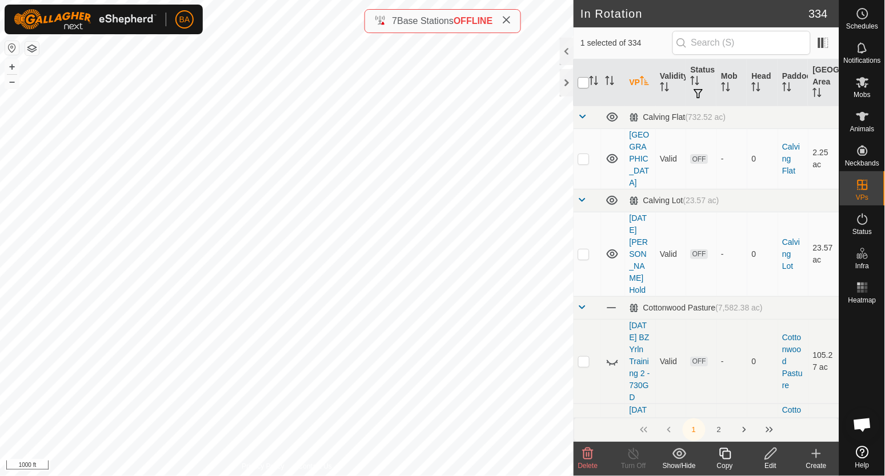
checkbox input "true"
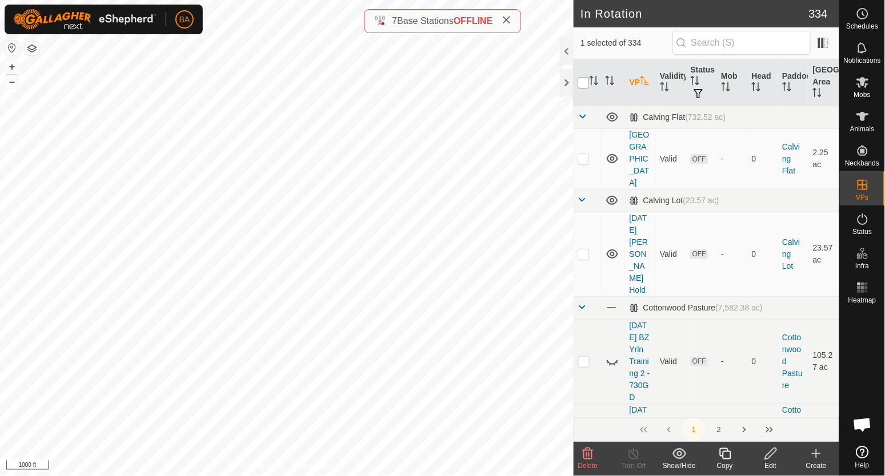
checkbox input "true"
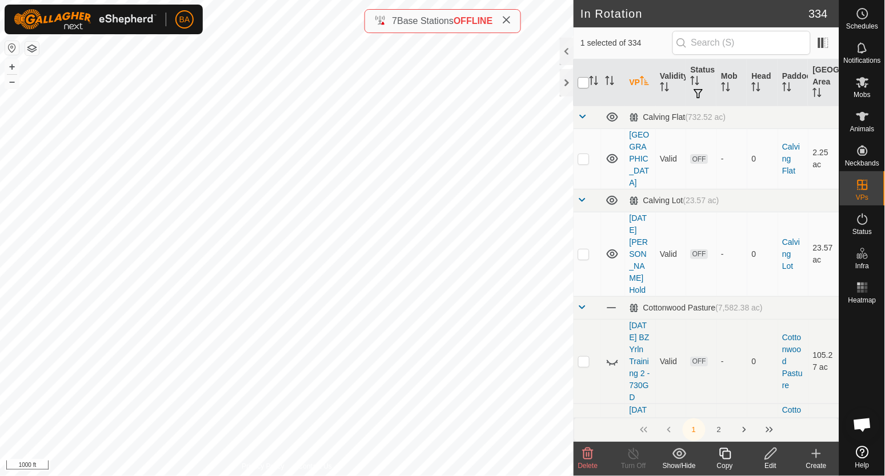
checkbox input "true"
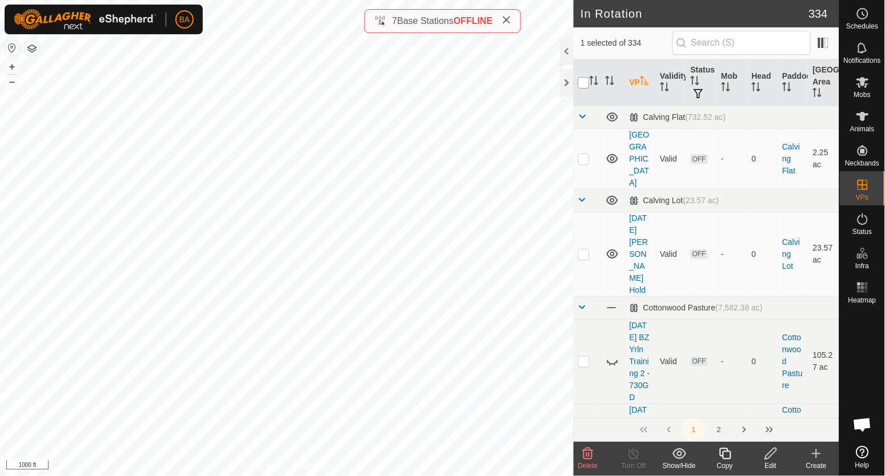
checkbox input "true"
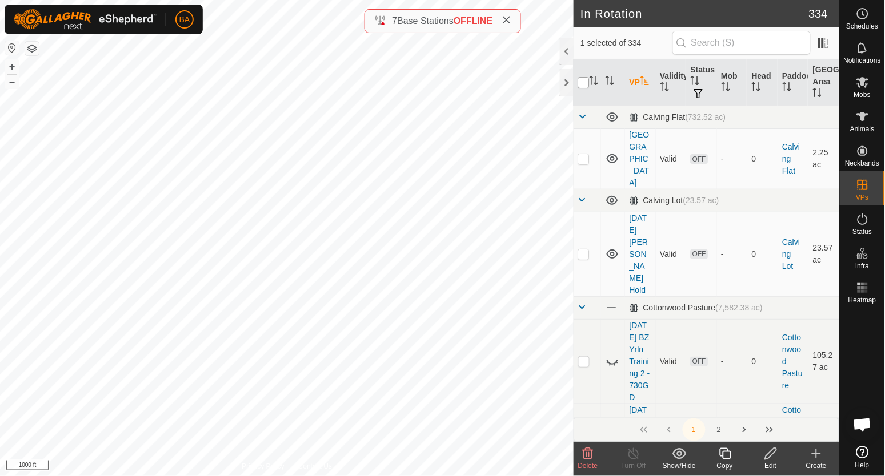
checkbox input "true"
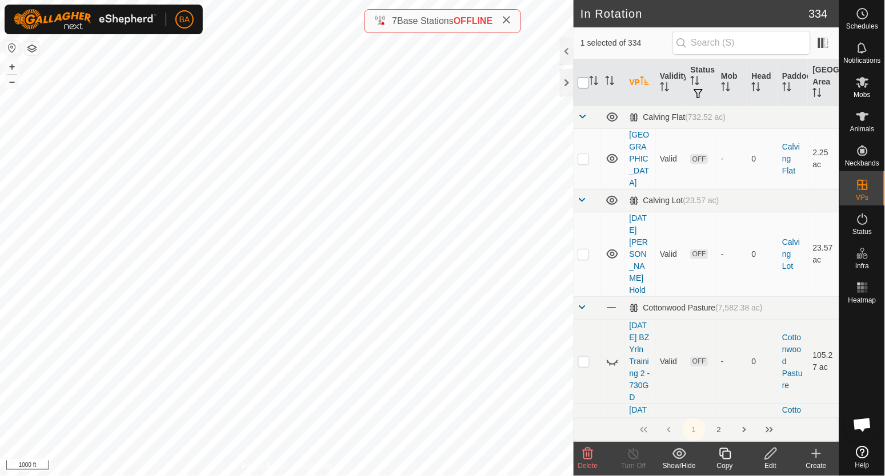
checkbox input "true"
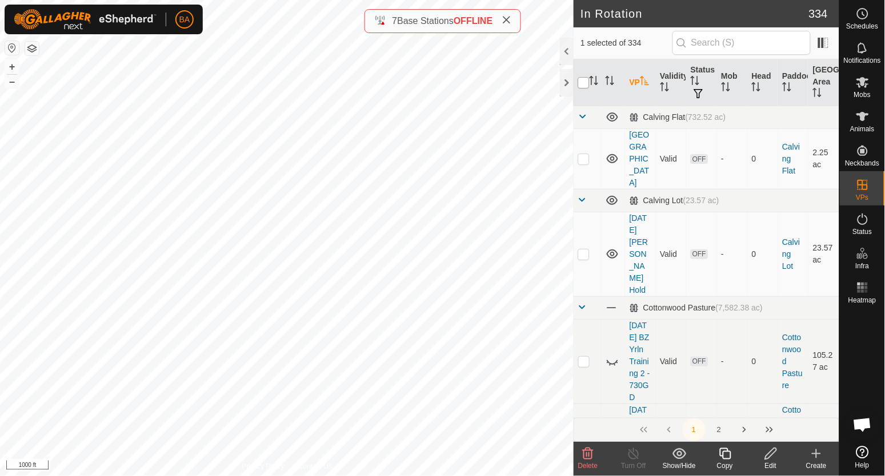
checkbox input "true"
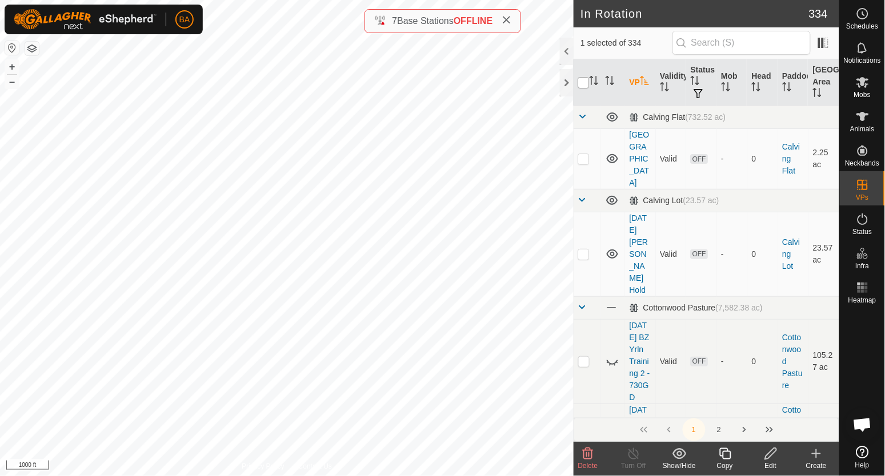
checkbox input "true"
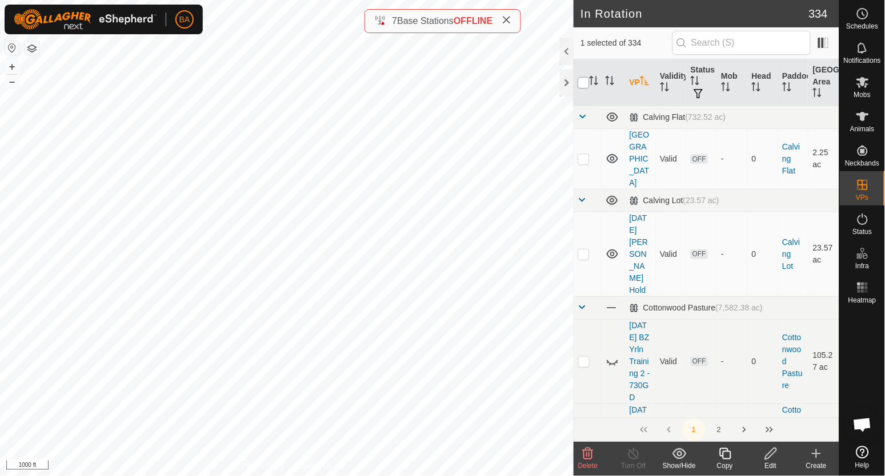
checkbox input "true"
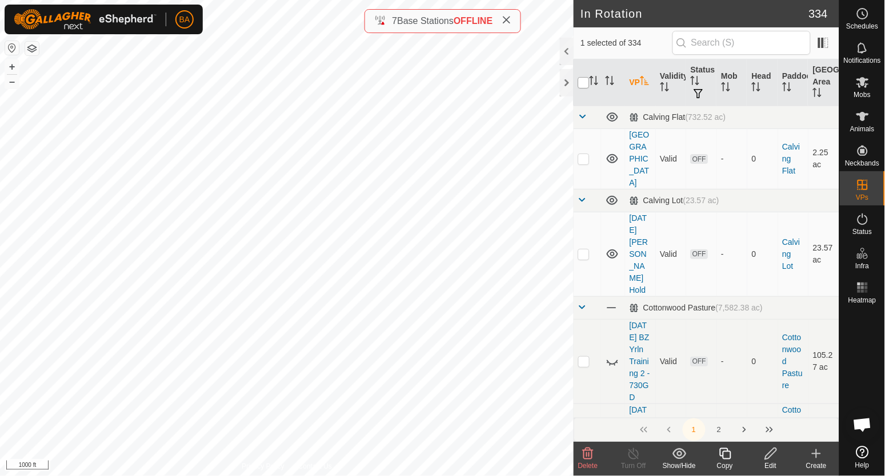
checkbox input "true"
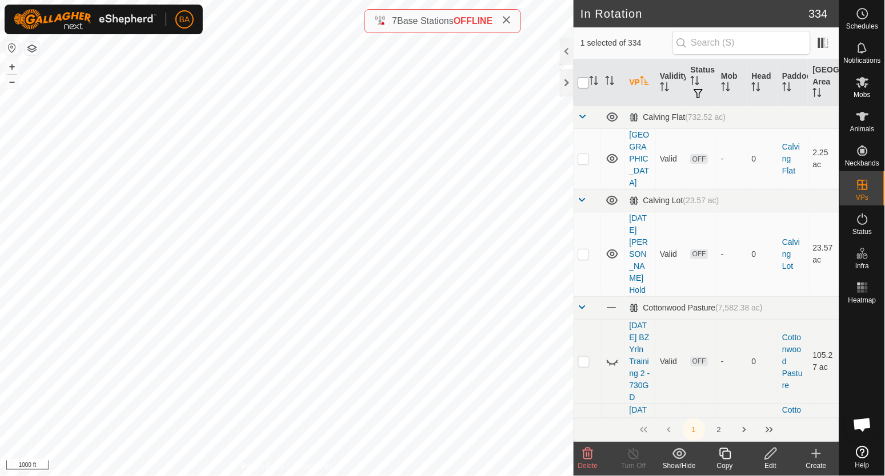
checkbox input "true"
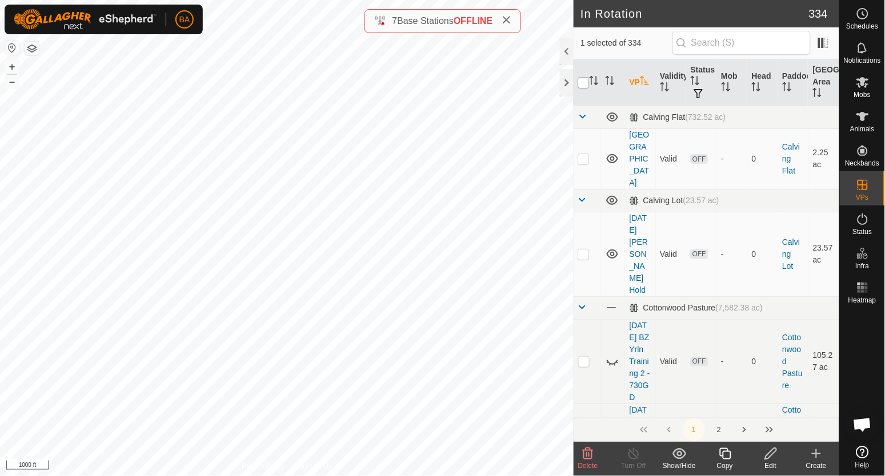
checkbox input "true"
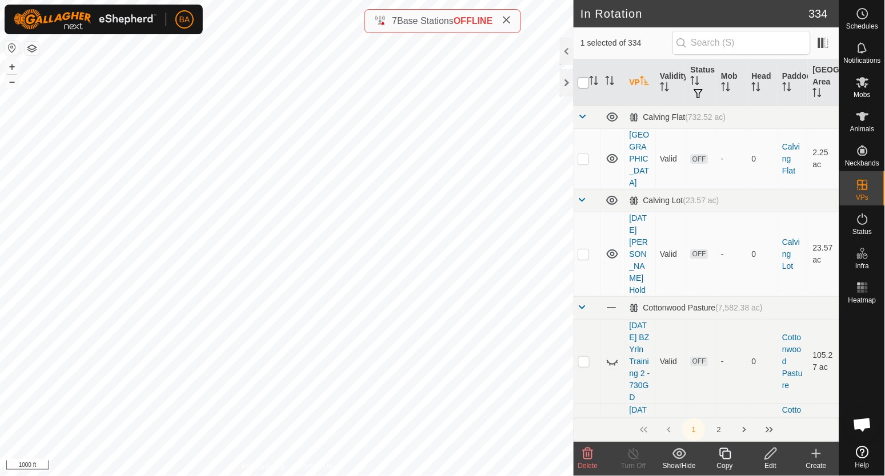
checkbox input "true"
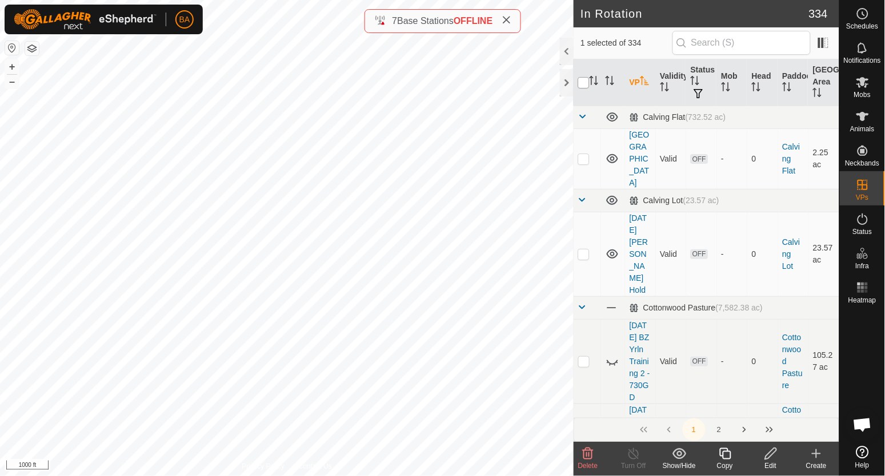
checkbox input "true"
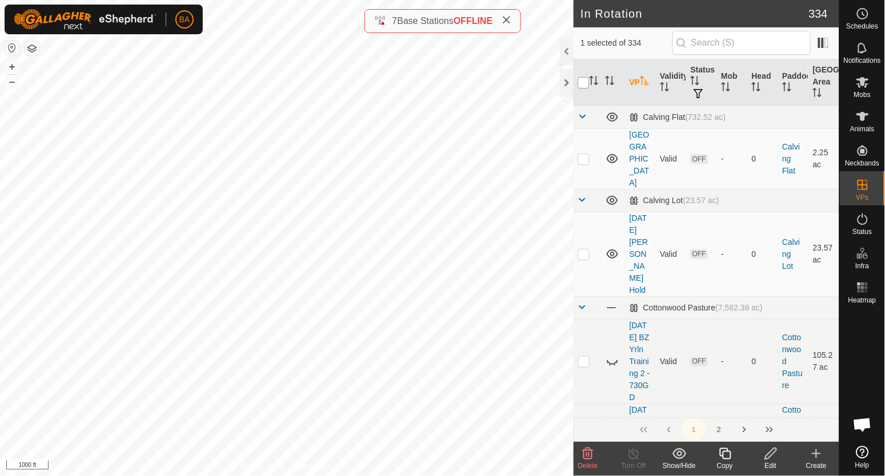
checkbox input "true"
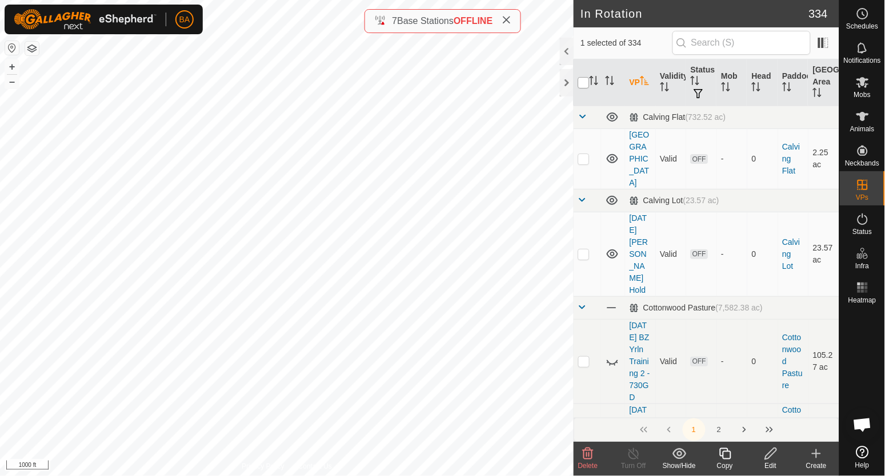
checkbox input "true"
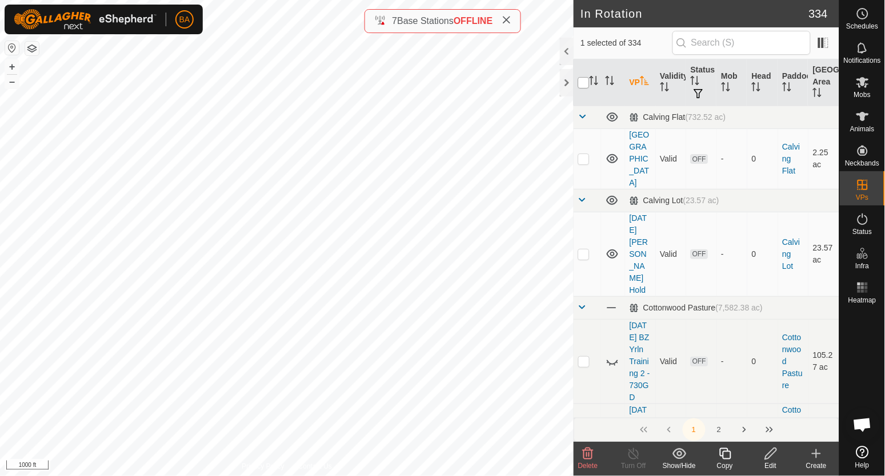
checkbox input "true"
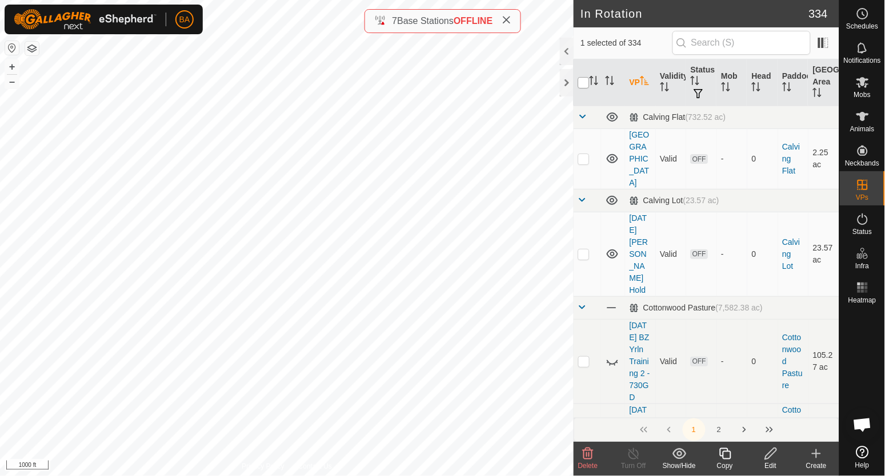
checkbox input "true"
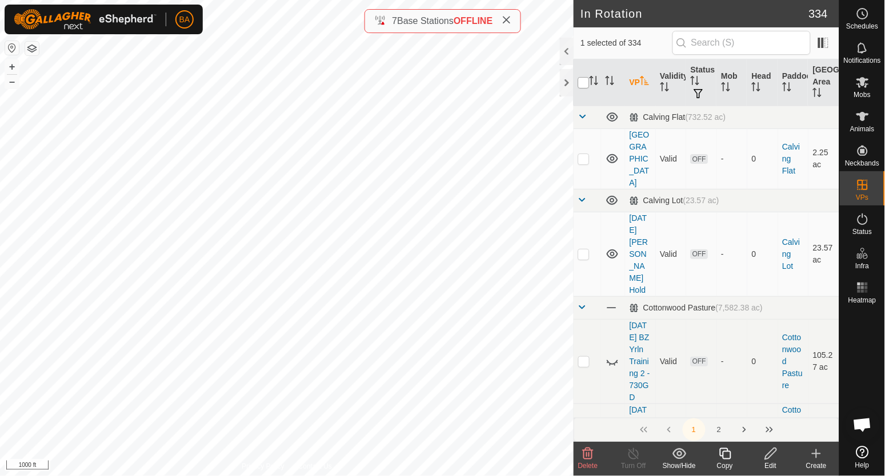
checkbox input "true"
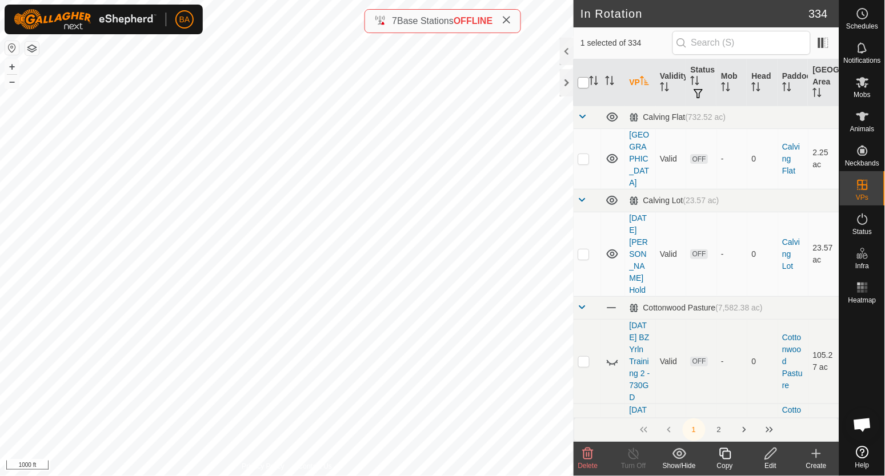
checkbox input "true"
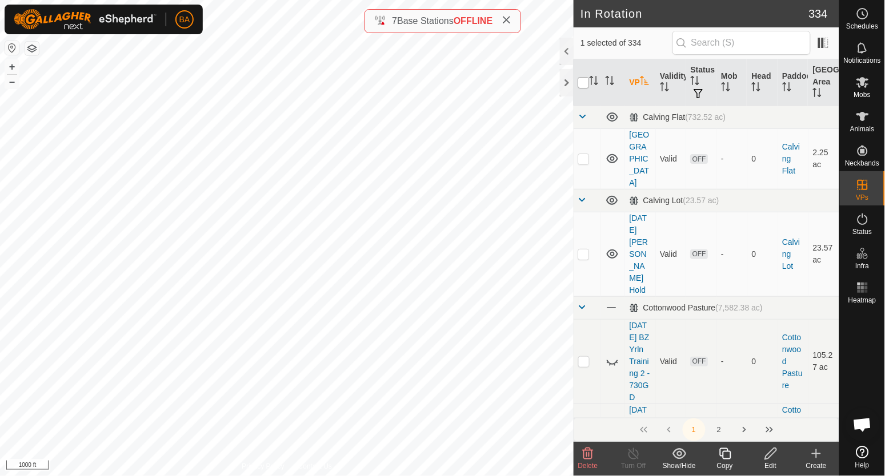
checkbox input "true"
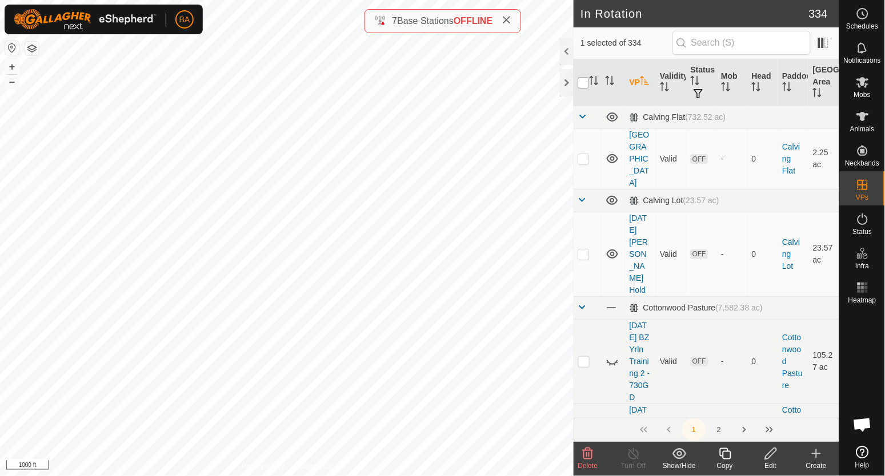
checkbox input "true"
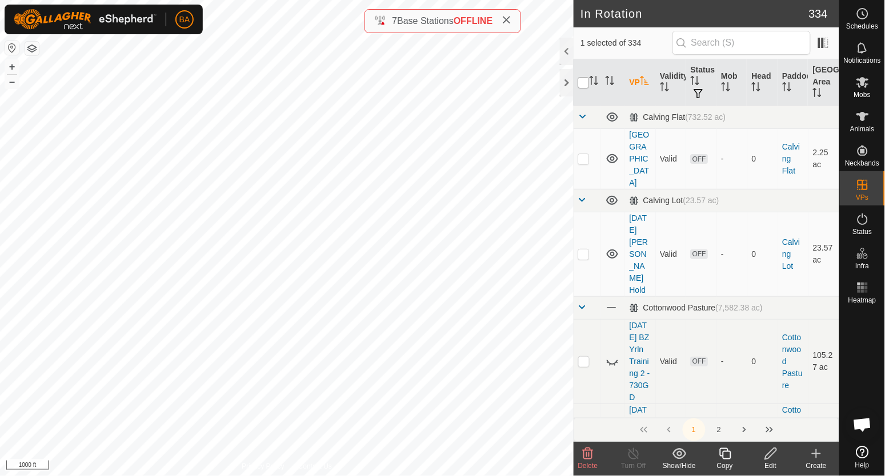
checkbox input "true"
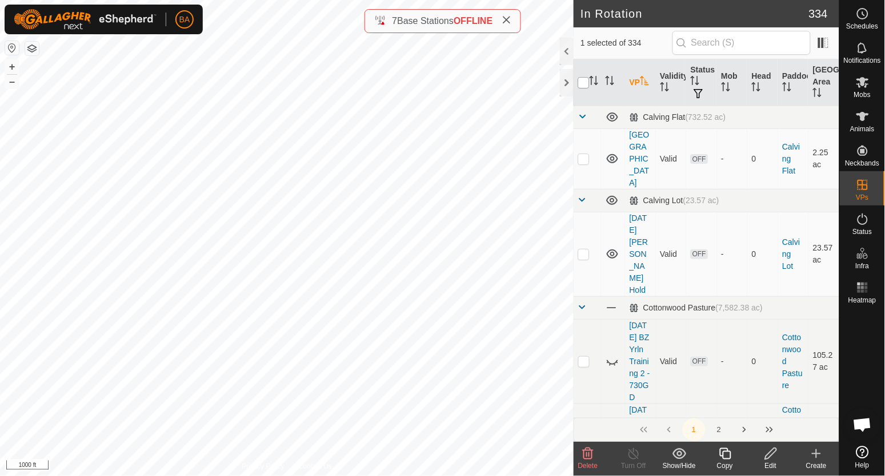
checkbox input "true"
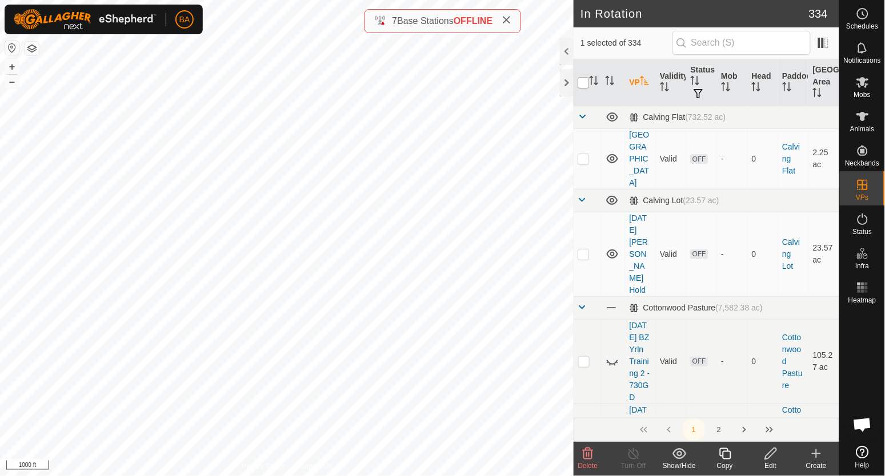
checkbox input "true"
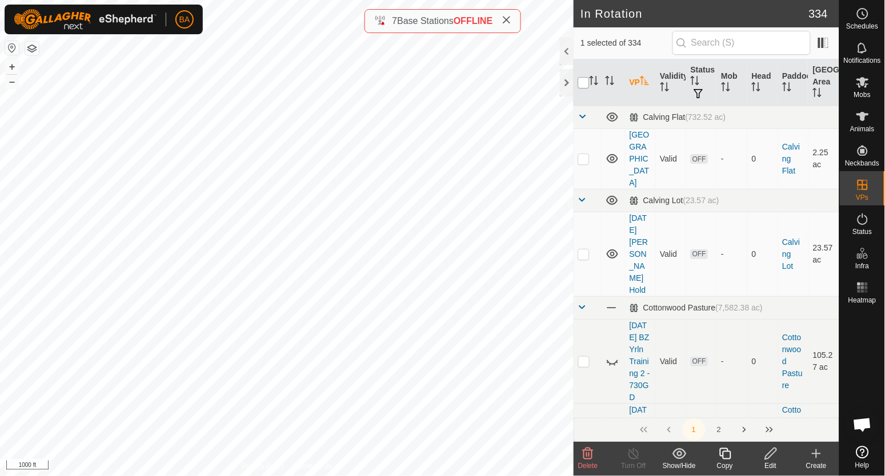
checkbox input "true"
click at [584, 88] on input "checkbox" at bounding box center [583, 82] width 11 height 11
click at [596, 81] on icon "Activate to sort" at bounding box center [596, 80] width 1 height 9
click at [593, 81] on icon "Activate to sort" at bounding box center [593, 80] width 9 height 9
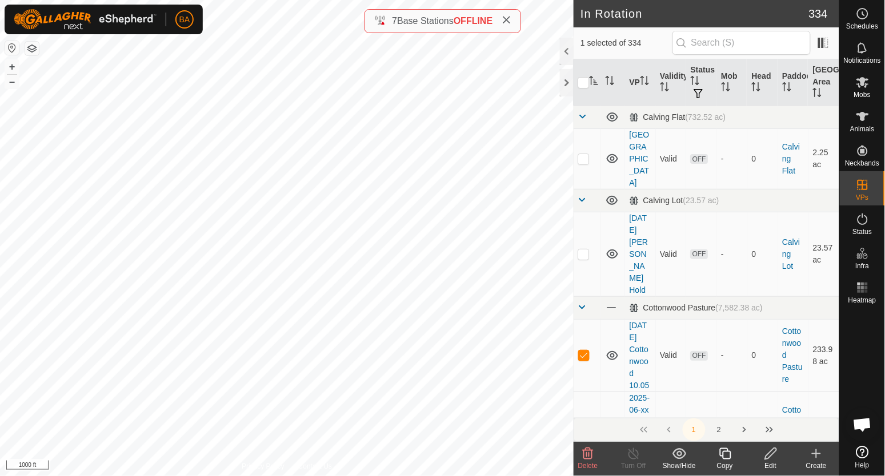
click at [772, 457] on icon at bounding box center [771, 454] width 14 height 14
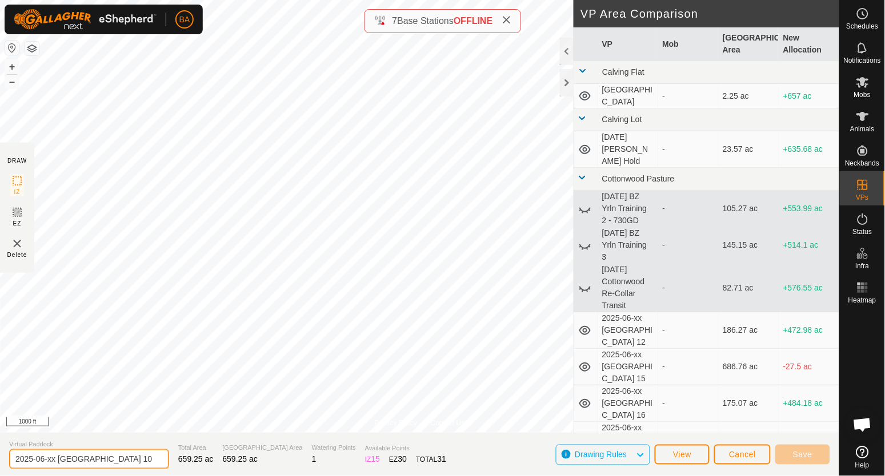
click at [42, 460] on input "2025-06-xx [GEOGRAPHIC_DATA] 10" at bounding box center [89, 460] width 160 height 20
drag, startPoint x: 47, startPoint y: 464, endPoint x: 53, endPoint y: 465, distance: 5.8
click at [53, 465] on input "2025-08-xx Cottonwood 10" at bounding box center [89, 460] width 160 height 20
click at [133, 456] on input "2025-08-12 Cottonwood 10" at bounding box center [89, 460] width 160 height 20
drag, startPoint x: 59, startPoint y: 460, endPoint x: 179, endPoint y: 452, distance: 119.7
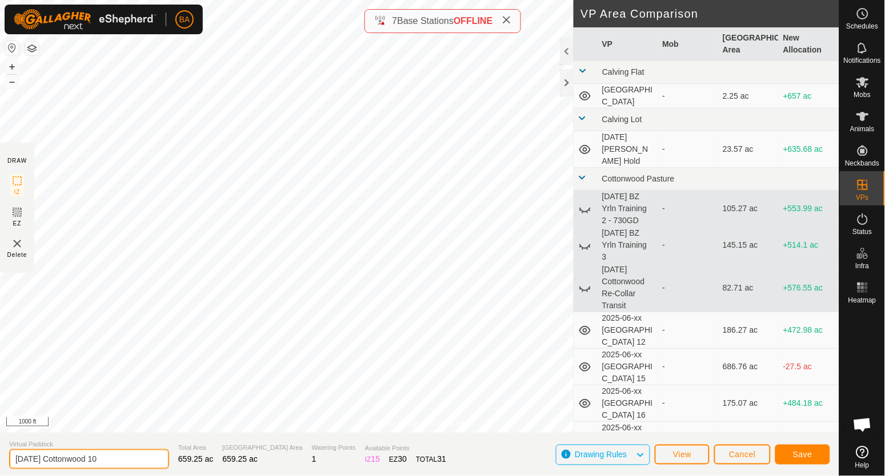
click at [179, 452] on section "Virtual Paddock 2025-08-12 Cottonwood 10 Total Area 659.25 ac Grazing Area 659.…" at bounding box center [419, 454] width 839 height 43
click at [141, 463] on input "2025-08-12 504hd -" at bounding box center [89, 460] width 160 height 20
click at [15, 459] on input "2025-08-12 504hd - 12 days" at bounding box center [89, 460] width 160 height 20
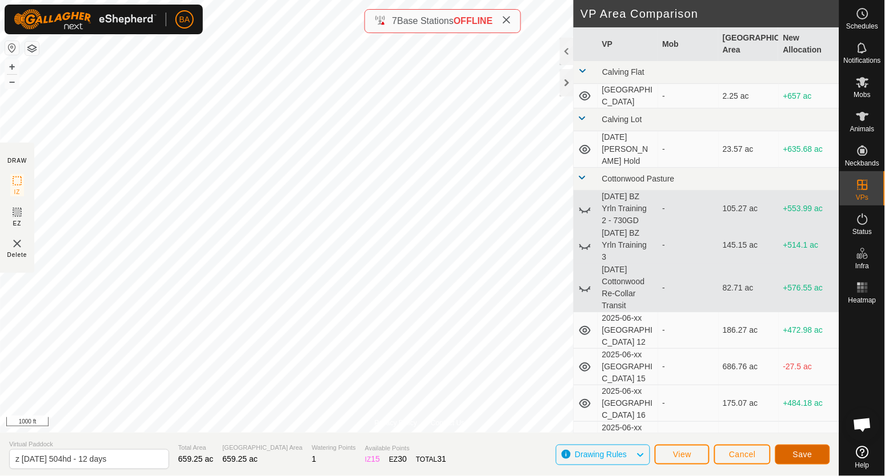
click at [808, 449] on button "Save" at bounding box center [802, 455] width 55 height 20
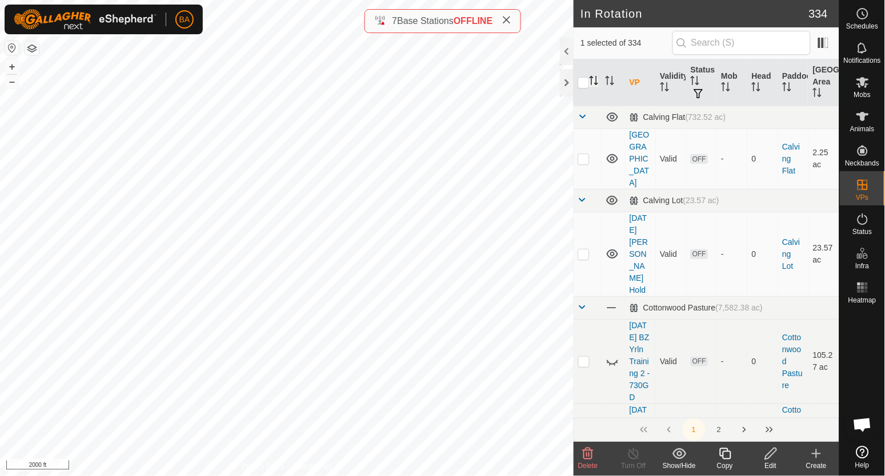
click at [591, 85] on icon "Activate to sort" at bounding box center [593, 80] width 9 height 9
click at [595, 80] on icon "Activate to sort" at bounding box center [593, 80] width 9 height 9
click at [772, 458] on icon at bounding box center [771, 454] width 14 height 14
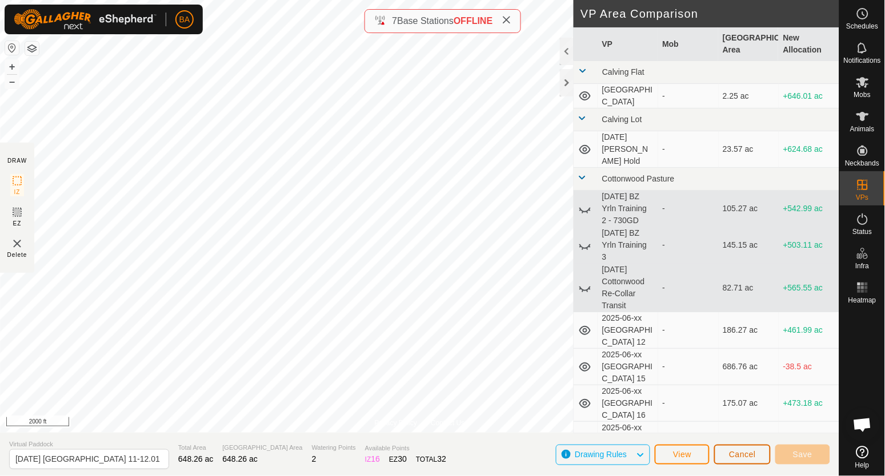
click at [728, 454] on button "Cancel" at bounding box center [742, 455] width 57 height 20
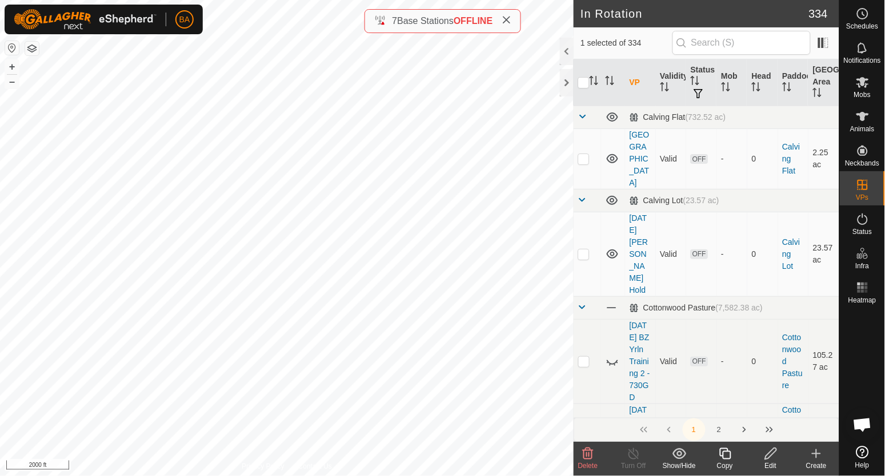
click at [772, 455] on icon at bounding box center [770, 453] width 11 height 11
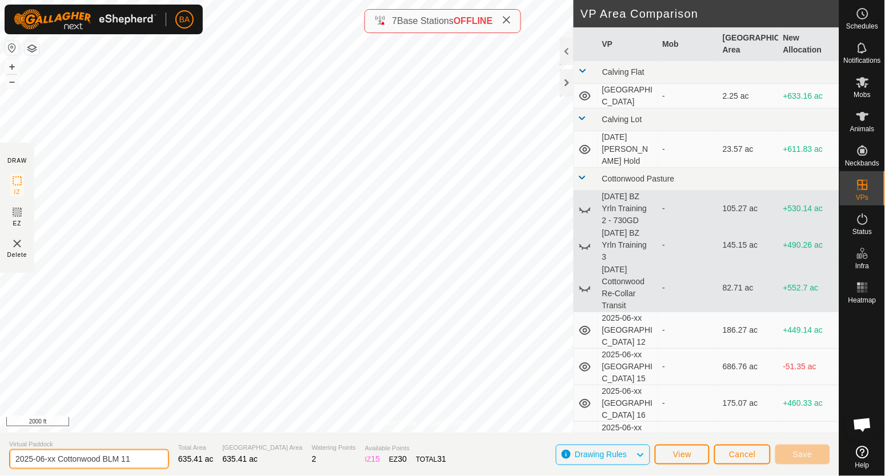
click at [40, 458] on input "2025-06-xx Cottonwood BLM 11" at bounding box center [89, 460] width 160 height 20
click at [55, 456] on input "2025-09-xx Cottonwood BLM 11" at bounding box center [89, 460] width 160 height 20
drag, startPoint x: 60, startPoint y: 457, endPoint x: 188, endPoint y: 458, distance: 128.0
click at [188, 458] on section "Virtual Paddock 2025-09-04 Cottonwood BLM 11 Total Area 635.41 ac Grazing Area …" at bounding box center [419, 454] width 839 height 43
click at [18, 456] on input "2025-09-04 504hd - 10 days" at bounding box center [89, 460] width 160 height 20
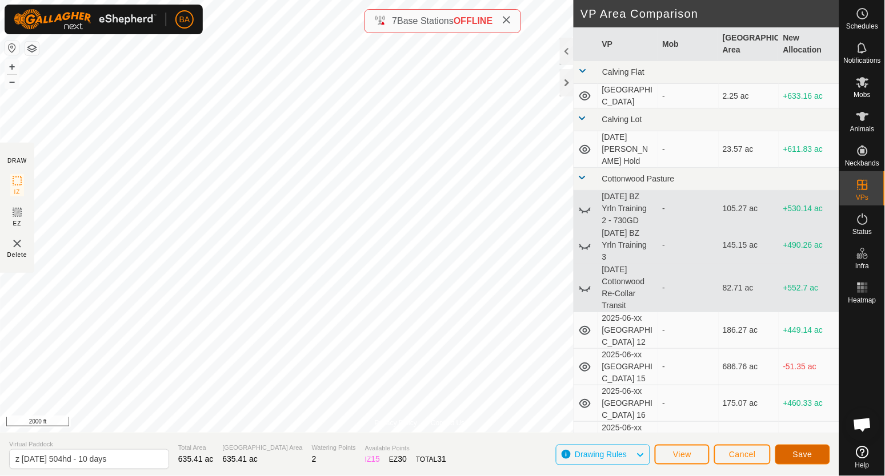
click at [801, 452] on span "Save" at bounding box center [802, 454] width 19 height 9
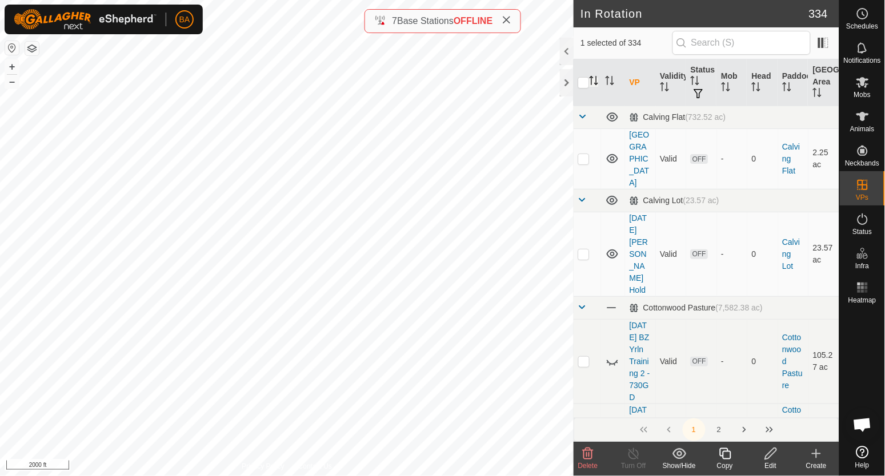
click at [593, 81] on icon "Activate to sort" at bounding box center [593, 80] width 9 height 9
click at [596, 86] on p-sorticon "Activate to sort" at bounding box center [593, 82] width 9 height 9
click at [768, 454] on icon at bounding box center [771, 454] width 14 height 14
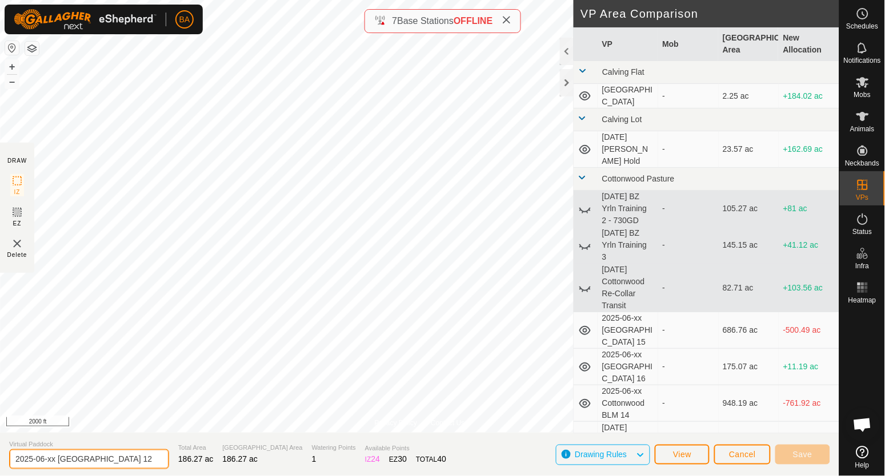
click at [38, 462] on input "2025-06-xx [GEOGRAPHIC_DATA] 12" at bounding box center [89, 460] width 160 height 20
drag, startPoint x: 47, startPoint y: 459, endPoint x: 54, endPoint y: 459, distance: 7.4
click at [54, 459] on input "2025-09-xx Cottonwood 12" at bounding box center [89, 460] width 160 height 20
drag, startPoint x: 60, startPoint y: 460, endPoint x: 211, endPoint y: 449, distance: 151.2
click at [214, 455] on section "Virtual Paddock 2025-09-14 Cottonwood 12 Total Area 186.27 ac Grazing Area 186.…" at bounding box center [419, 454] width 839 height 43
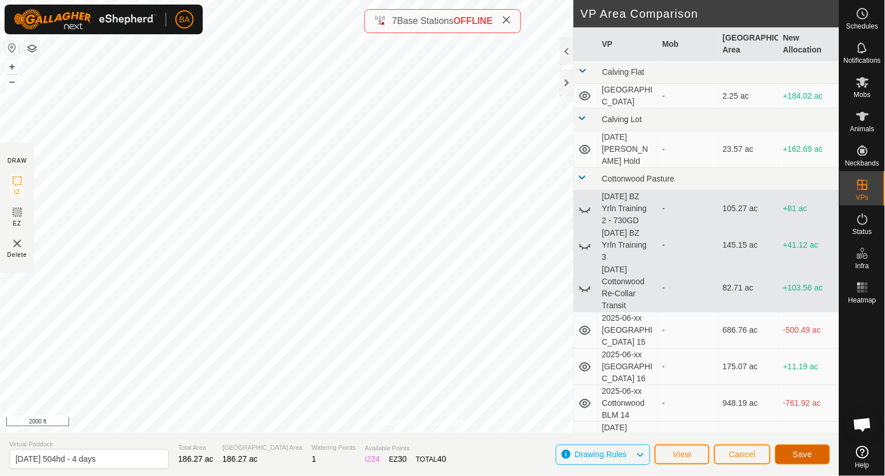
click at [801, 456] on span "Save" at bounding box center [802, 454] width 19 height 9
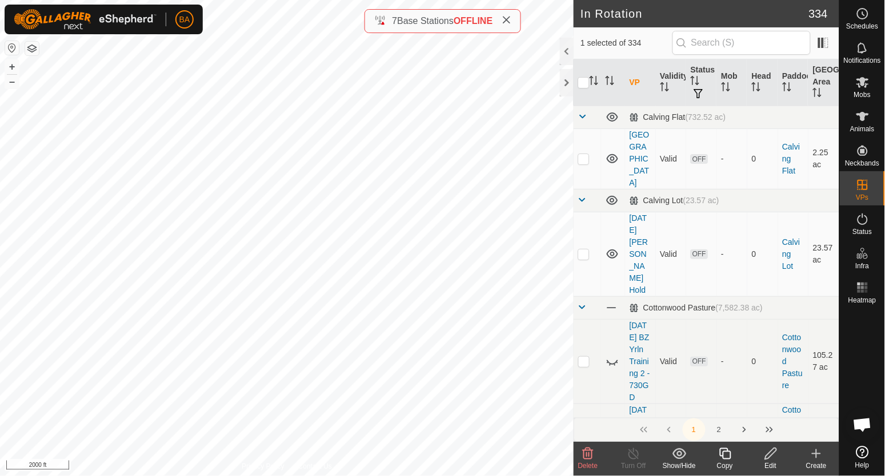
click at [775, 461] on div "Edit" at bounding box center [771, 466] width 46 height 10
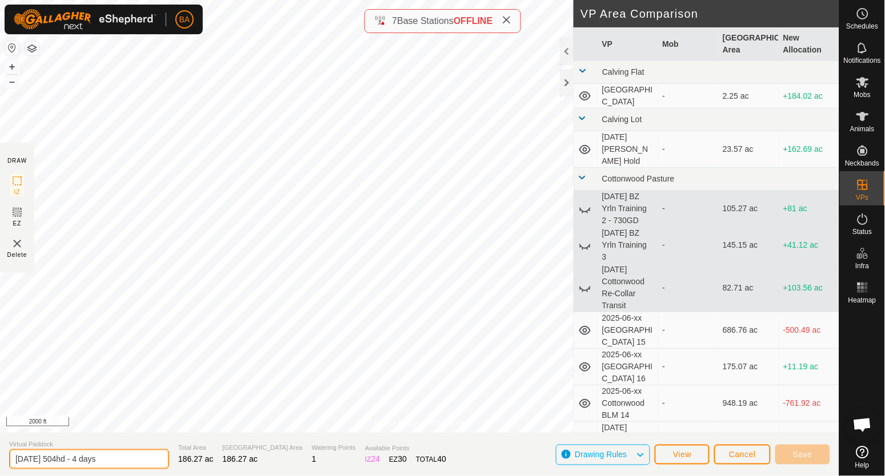
click at [15, 462] on input "2025-09-14 504hd - 4 days" at bounding box center [89, 460] width 160 height 20
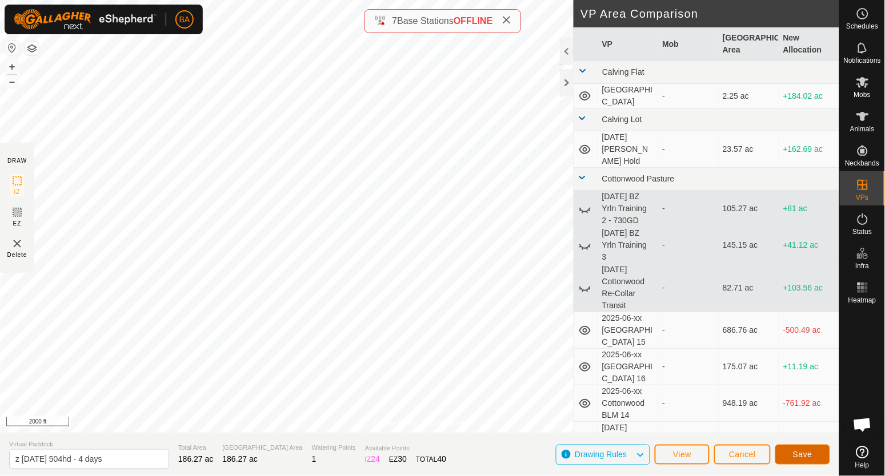
click at [828, 458] on button "Save" at bounding box center [802, 455] width 55 height 20
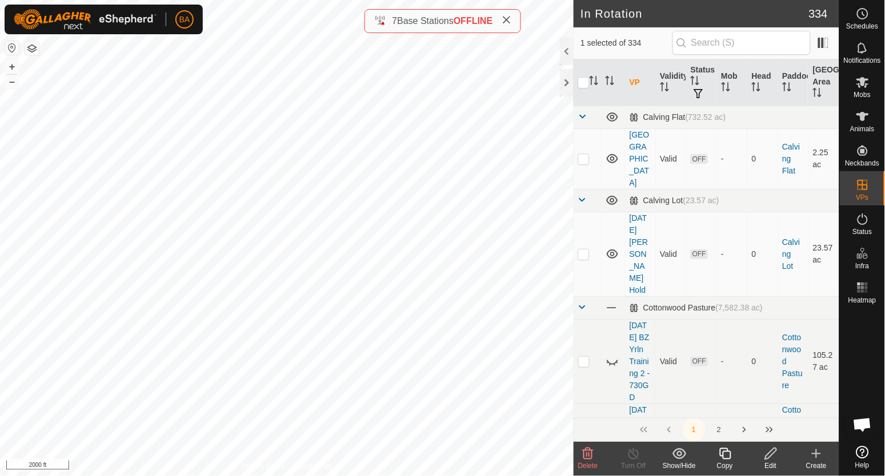
click at [772, 459] on icon at bounding box center [771, 454] width 14 height 14
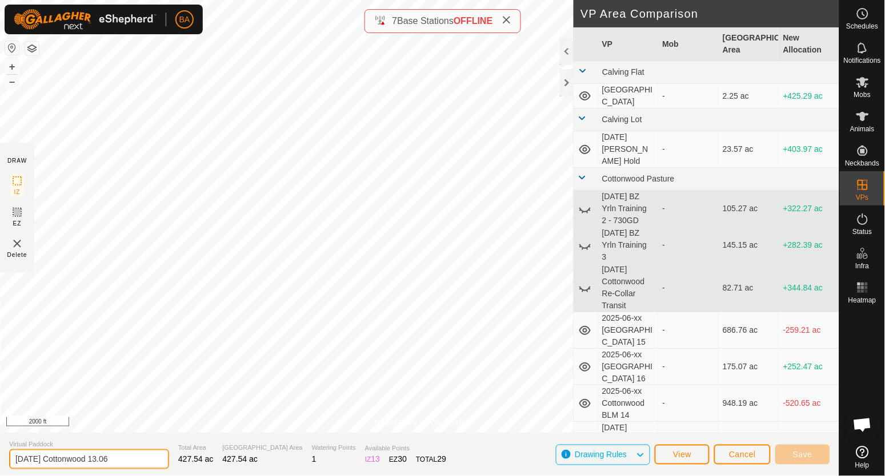
click at [16, 461] on input "[DATE] Cottonwood 13.06" at bounding box center [89, 460] width 160 height 20
click at [58, 462] on input "z 2025-09-10 Cottonwood 13.06" at bounding box center [89, 460] width 160 height 20
drag, startPoint x: 66, startPoint y: 460, endPoint x: 204, endPoint y: 459, distance: 138.8
click at [204, 459] on section "Virtual Paddock z 2025-09-18 Cottonwood 13.06 Total Area 427.54 ac Grazing Area…" at bounding box center [419, 454] width 839 height 43
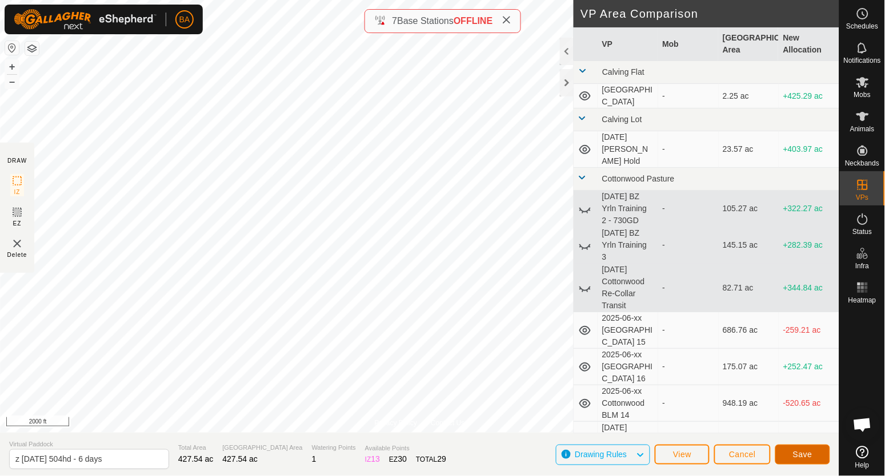
click at [803, 455] on span "Save" at bounding box center [802, 454] width 19 height 9
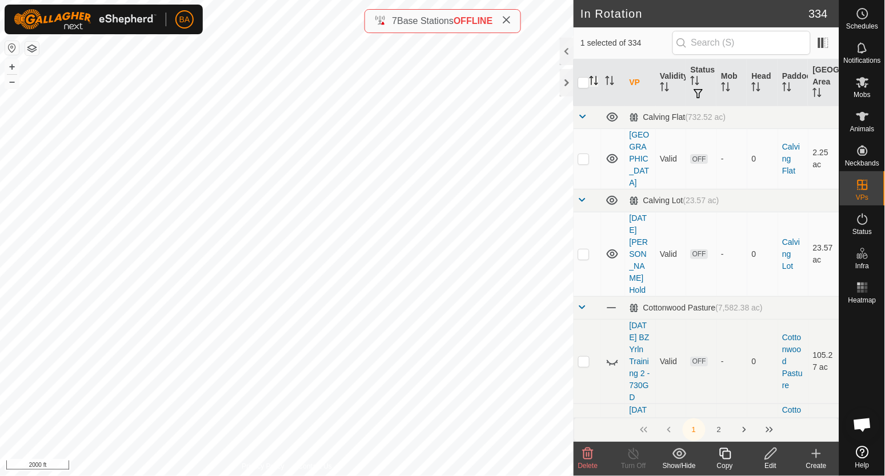
click at [597, 79] on icon "Activate to sort" at bounding box center [593, 80] width 9 height 9
click at [342, 343] on div "2025-09-15 Cottonwood 14.12 Status: OFF Type: Inclusion Zone + – ⇧ i 2000 ft" at bounding box center [287, 238] width 574 height 476
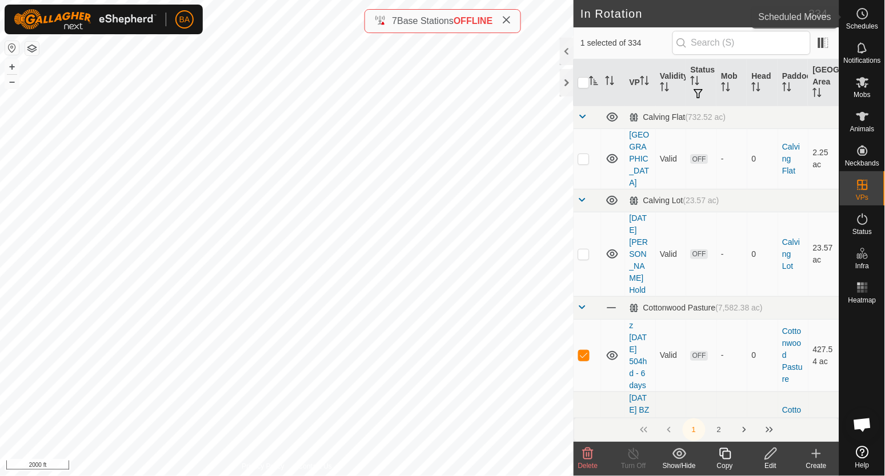
click at [857, 28] on span "Schedules" at bounding box center [862, 26] width 32 height 7
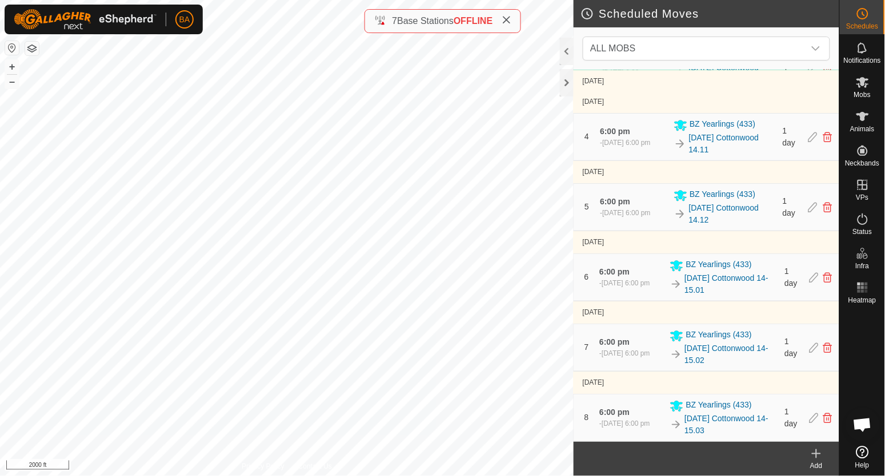
scroll to position [643, 0]
click at [823, 207] on icon at bounding box center [827, 207] width 9 height 10
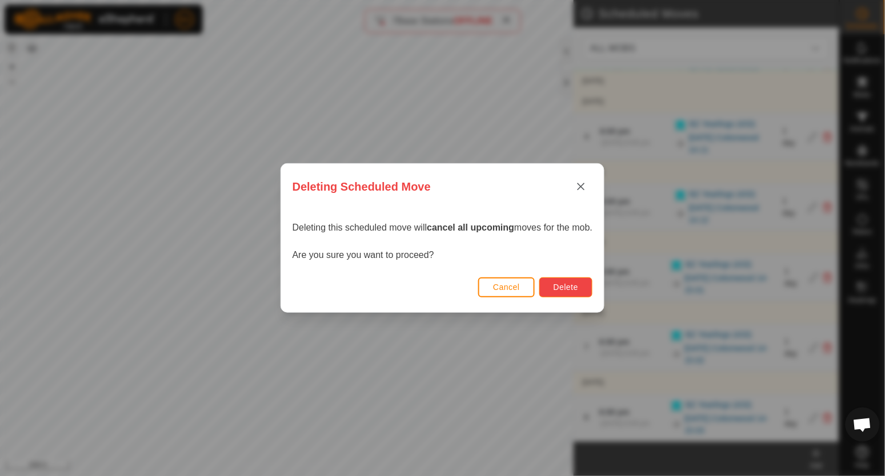
click at [559, 291] on span "Delete" at bounding box center [566, 287] width 25 height 9
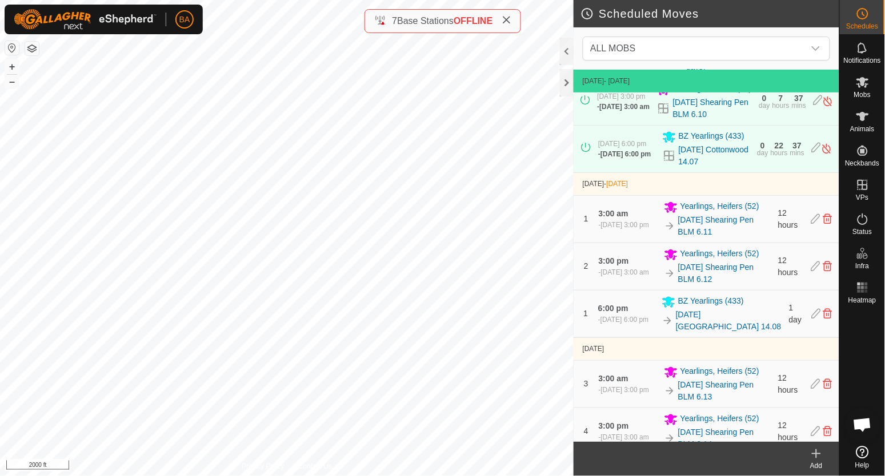
scroll to position [362, 0]
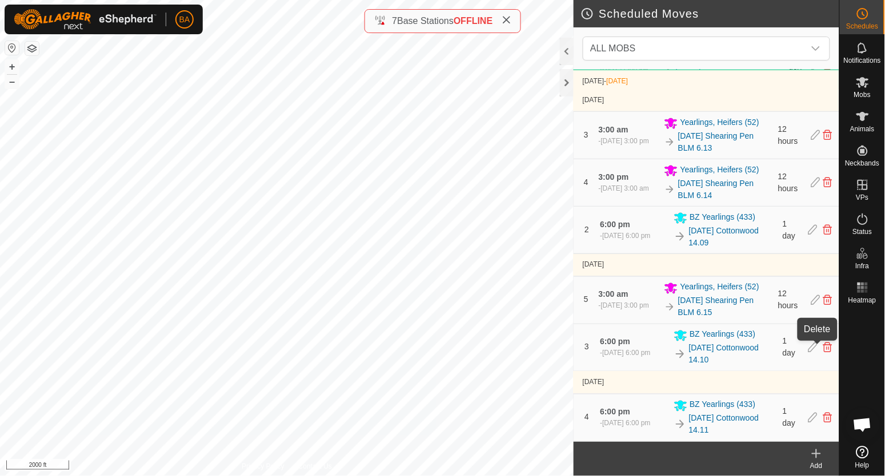
click at [823, 348] on icon at bounding box center [827, 348] width 9 height 10
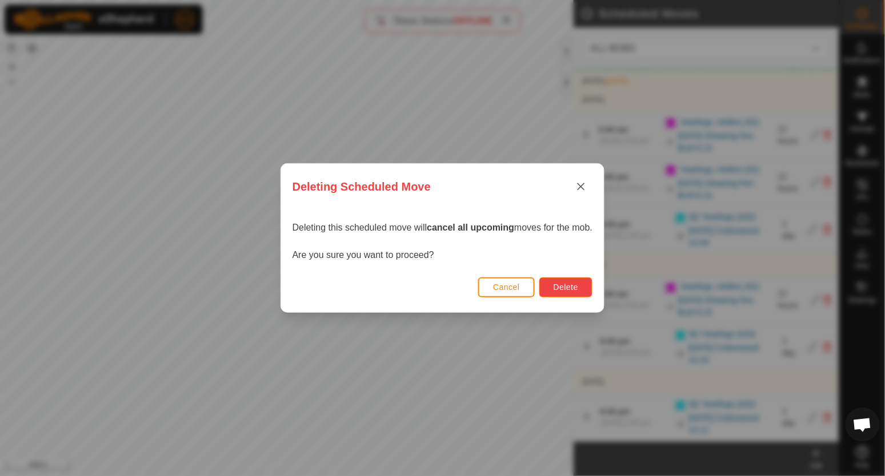
click at [554, 280] on button "Delete" at bounding box center [565, 288] width 53 height 20
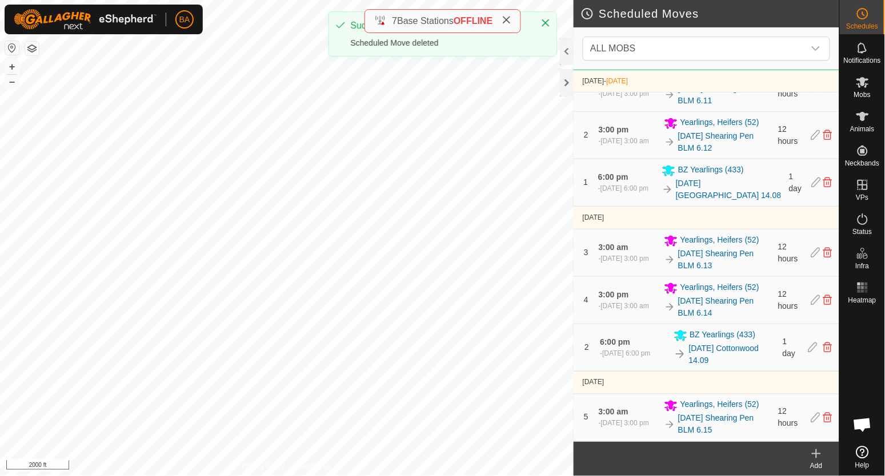
scroll to position [244, 0]
click at [697, 332] on span "BZ Yearlings (433)" at bounding box center [723, 336] width 66 height 14
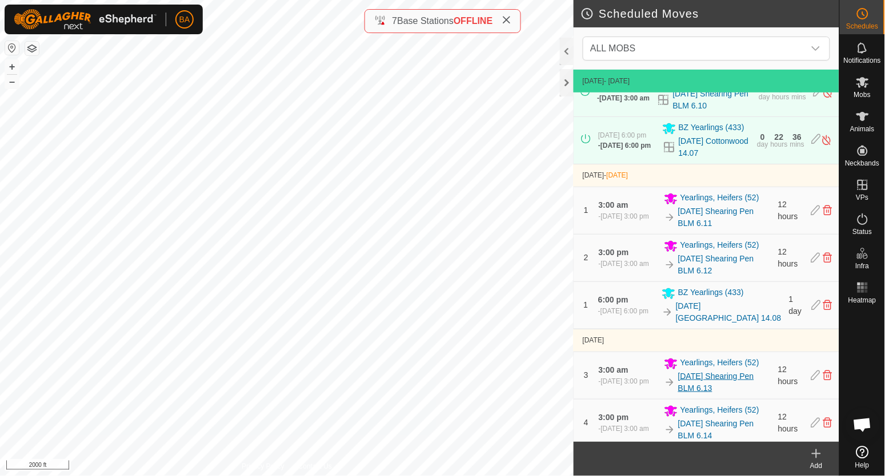
scroll to position [244, 0]
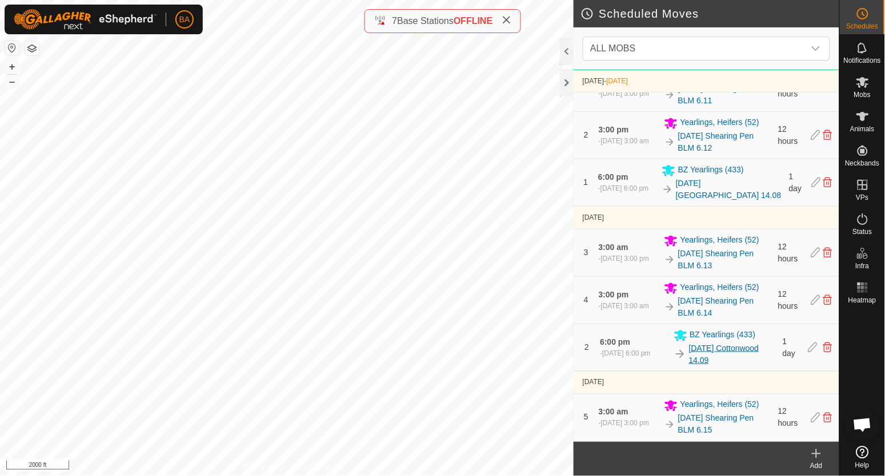
click at [710, 351] on link "[DATE] Cottonwood 14.09" at bounding box center [732, 355] width 87 height 24
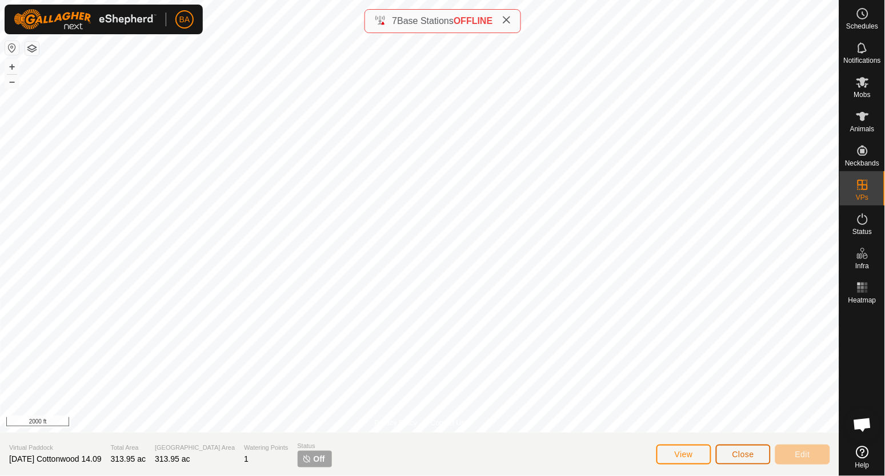
click at [753, 457] on span "Close" at bounding box center [743, 454] width 22 height 9
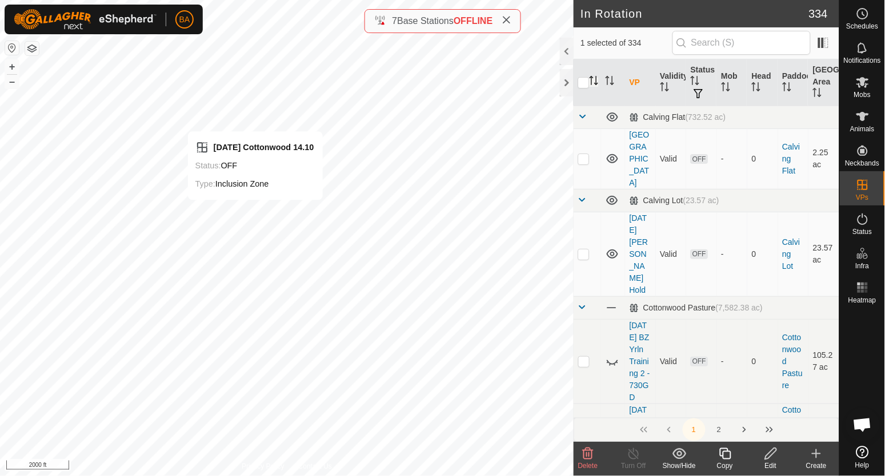
click at [595, 78] on icon "Activate to sort" at bounding box center [593, 80] width 9 height 9
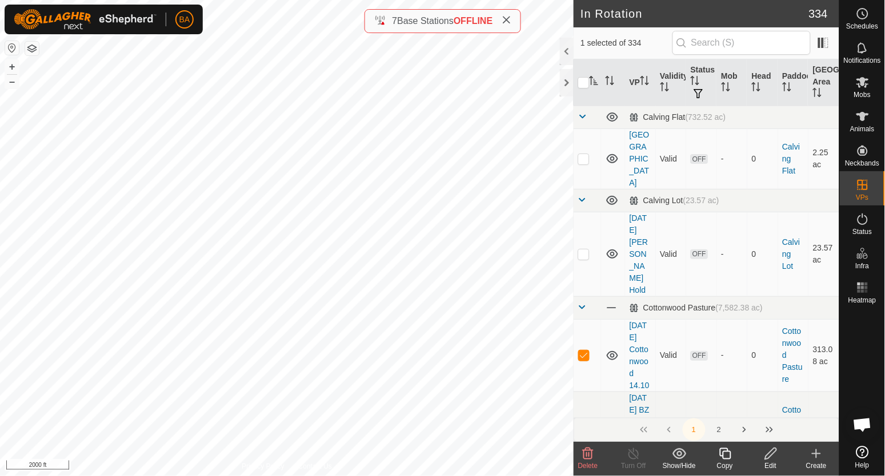
click at [594, 82] on icon "Activate to sort" at bounding box center [593, 80] width 9 height 9
click at [595, 84] on icon "Activate to sort" at bounding box center [593, 80] width 9 height 9
click at [727, 459] on icon at bounding box center [725, 454] width 14 height 14
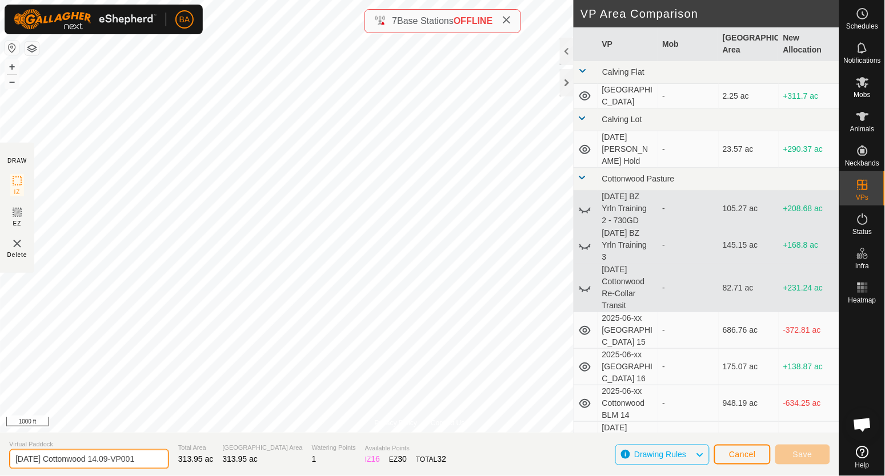
drag, startPoint x: 104, startPoint y: 460, endPoint x: 185, endPoint y: 467, distance: 81.4
click at [185, 467] on section "Virtual Paddock 2025-09-15 Cottonwood 14.09-VP001 Total Area 313.95 ac Grazing …" at bounding box center [419, 454] width 839 height 43
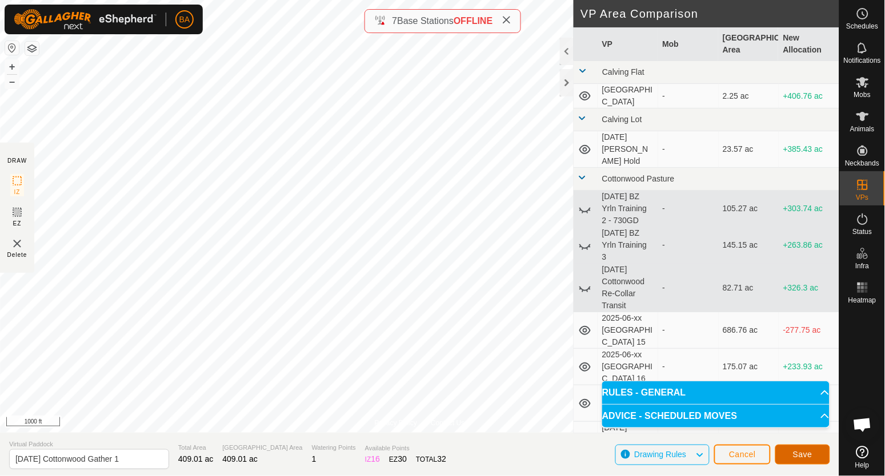
click at [810, 455] on span "Save" at bounding box center [802, 454] width 19 height 9
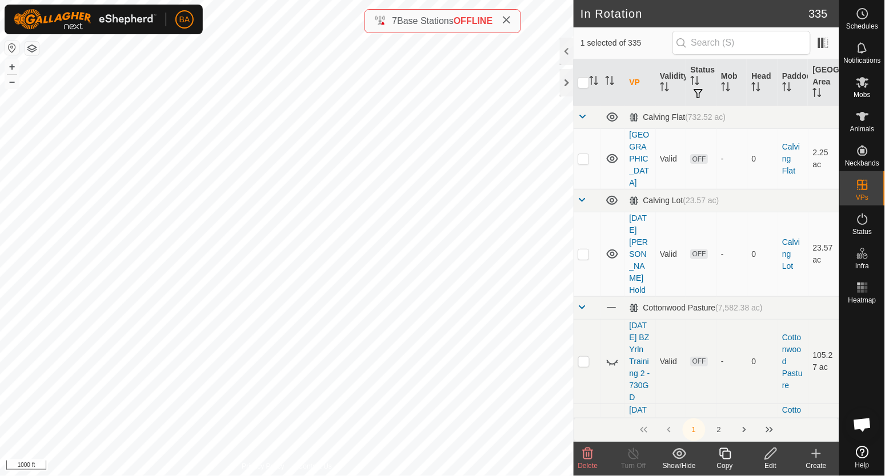
click at [725, 451] on icon at bounding box center [724, 453] width 11 height 11
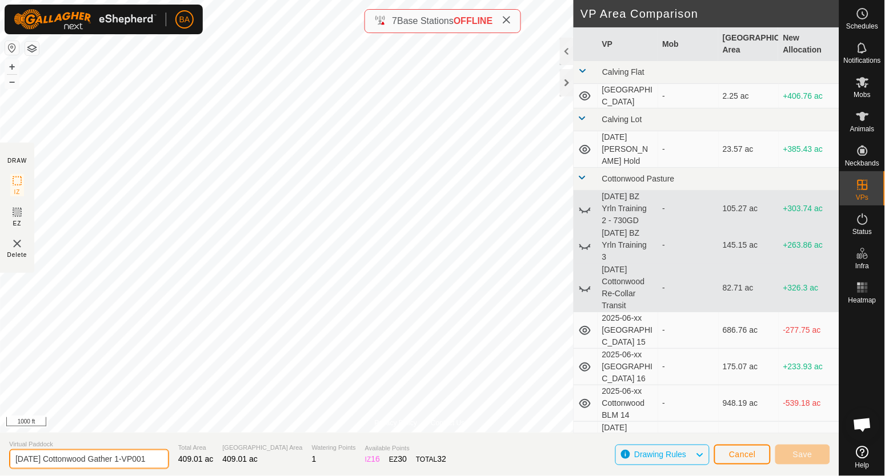
drag, startPoint x: 130, startPoint y: 462, endPoint x: 229, endPoint y: 467, distance: 99.0
click at [229, 467] on section "Virtual Paddock 2025-09-15 Cottonwood Gather 1-VP001 Total Area 409.01 ac Grazi…" at bounding box center [419, 454] width 839 height 43
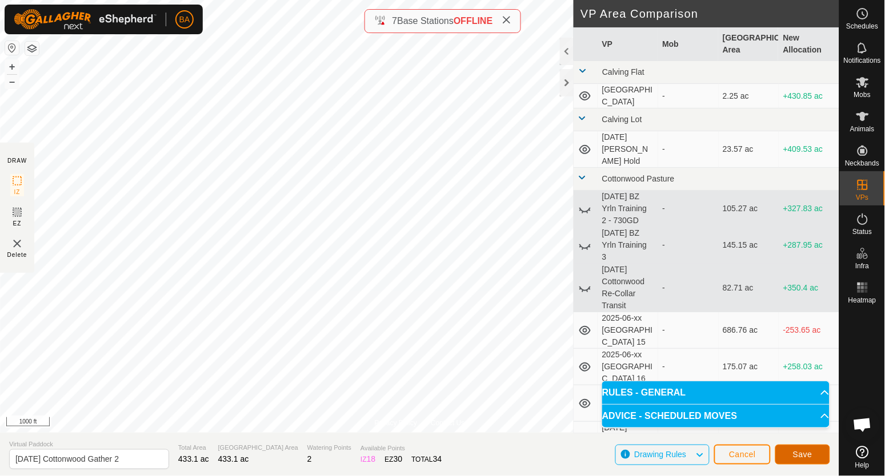
click at [807, 452] on span "Save" at bounding box center [802, 454] width 19 height 9
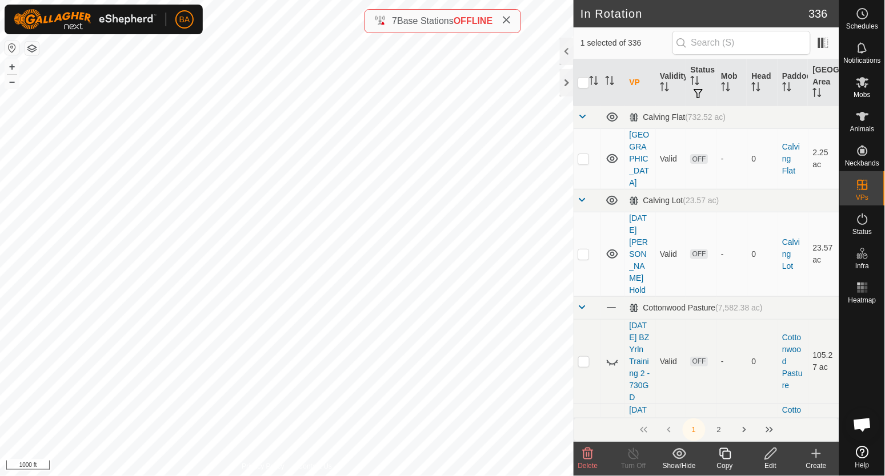
click at [771, 457] on icon at bounding box center [771, 454] width 14 height 14
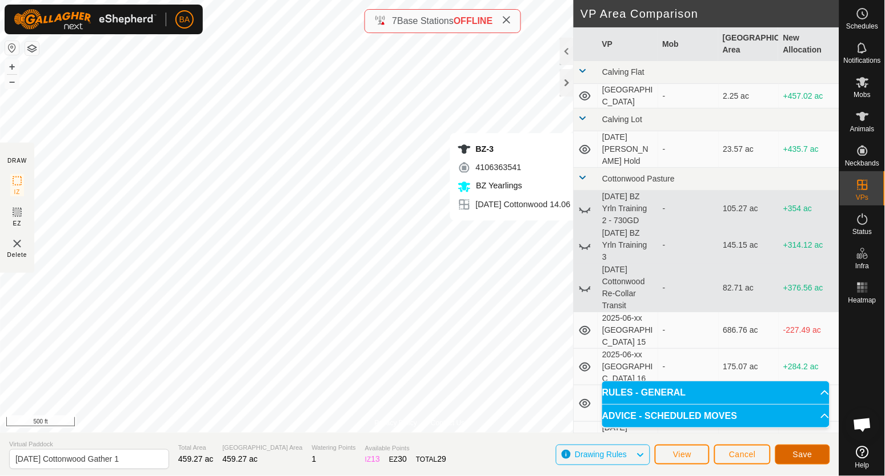
click at [801, 455] on span "Save" at bounding box center [802, 454] width 19 height 9
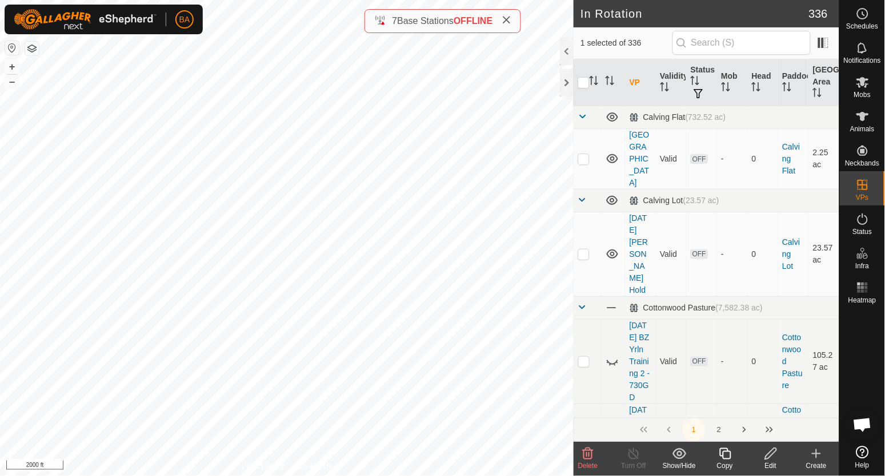
click at [591, 456] on icon at bounding box center [588, 454] width 14 height 14
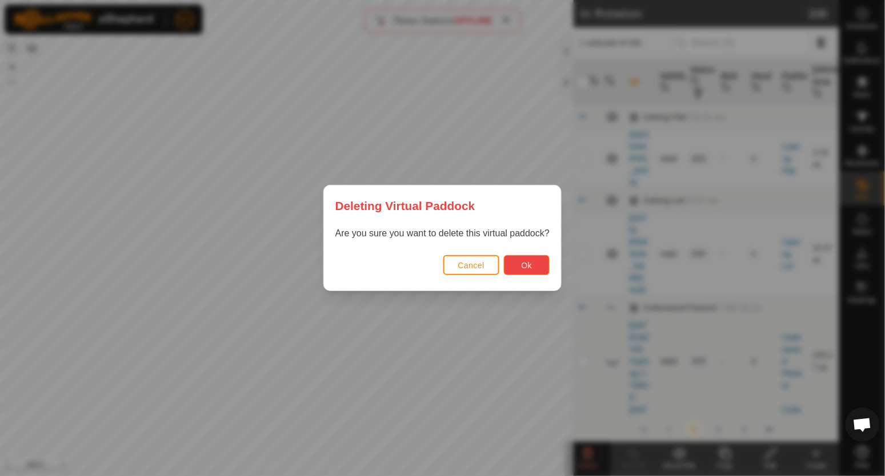
click at [523, 266] on span "Ok" at bounding box center [527, 265] width 11 height 9
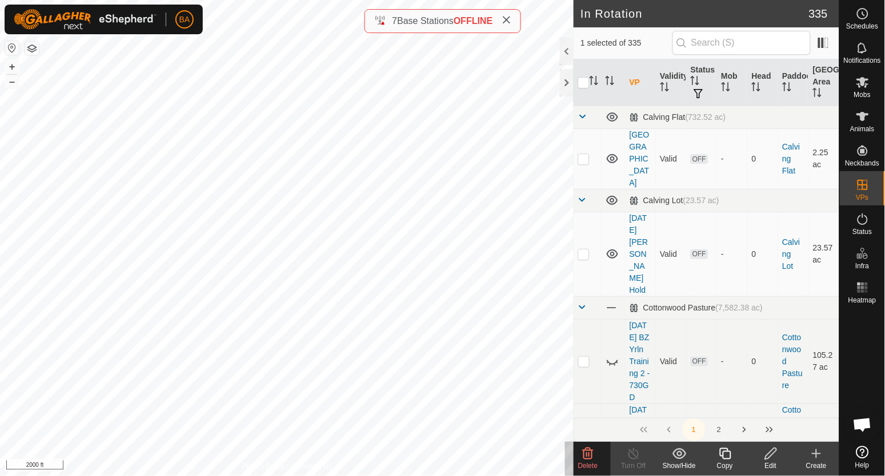
click at [677, 455] on icon at bounding box center [679, 453] width 14 height 11
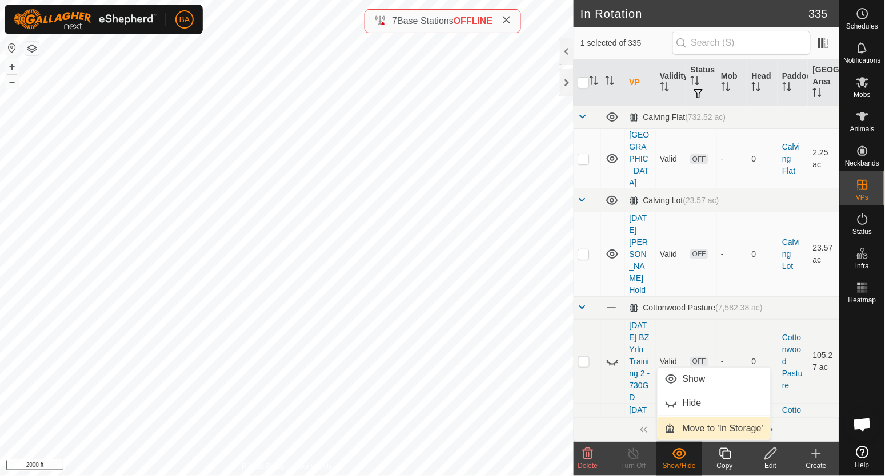
click at [692, 427] on link "Move to 'In Storage'" at bounding box center [713, 429] width 113 height 23
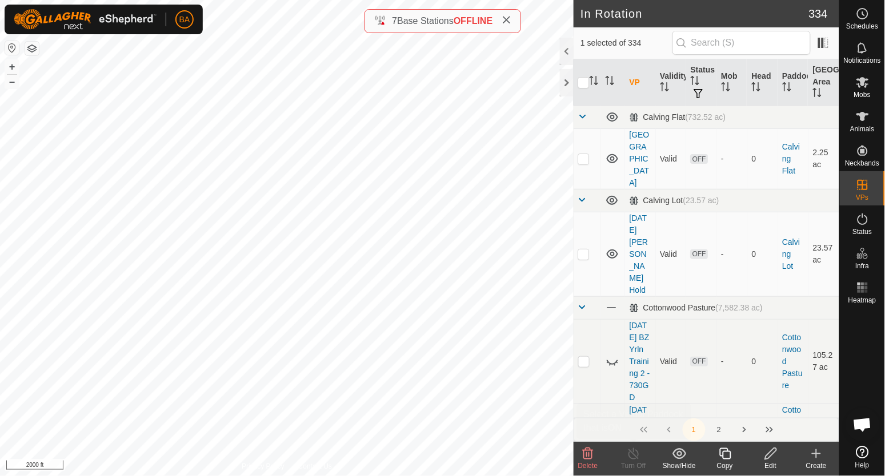
click at [677, 459] on icon at bounding box center [679, 454] width 14 height 14
click at [592, 81] on icon "Activate to sort" at bounding box center [591, 80] width 1 height 9
click at [598, 85] on icon "Activate to sort" at bounding box center [594, 80] width 9 height 9
click at [598, 85] on icon "Activate to sort" at bounding box center [593, 80] width 9 height 9
click at [688, 458] on show-hide-svg-icon at bounding box center [679, 454] width 46 height 14
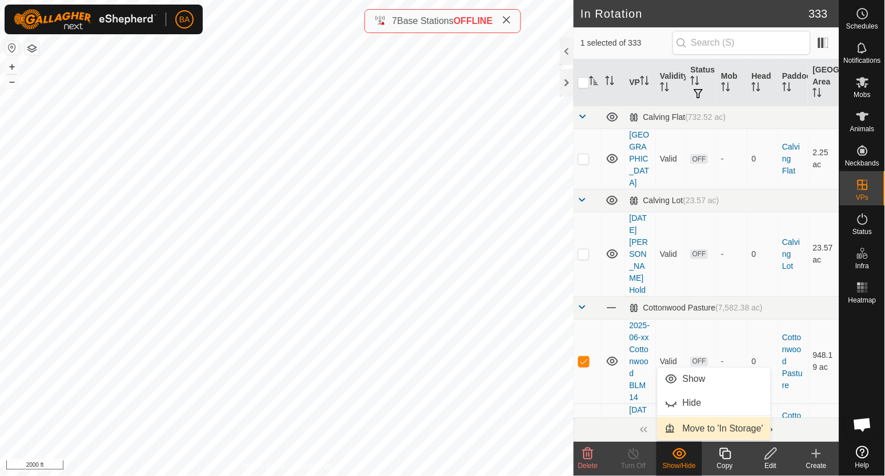
click at [701, 426] on link "Move to 'In Storage'" at bounding box center [713, 429] width 113 height 23
